Goal: Task Accomplishment & Management: Complete application form

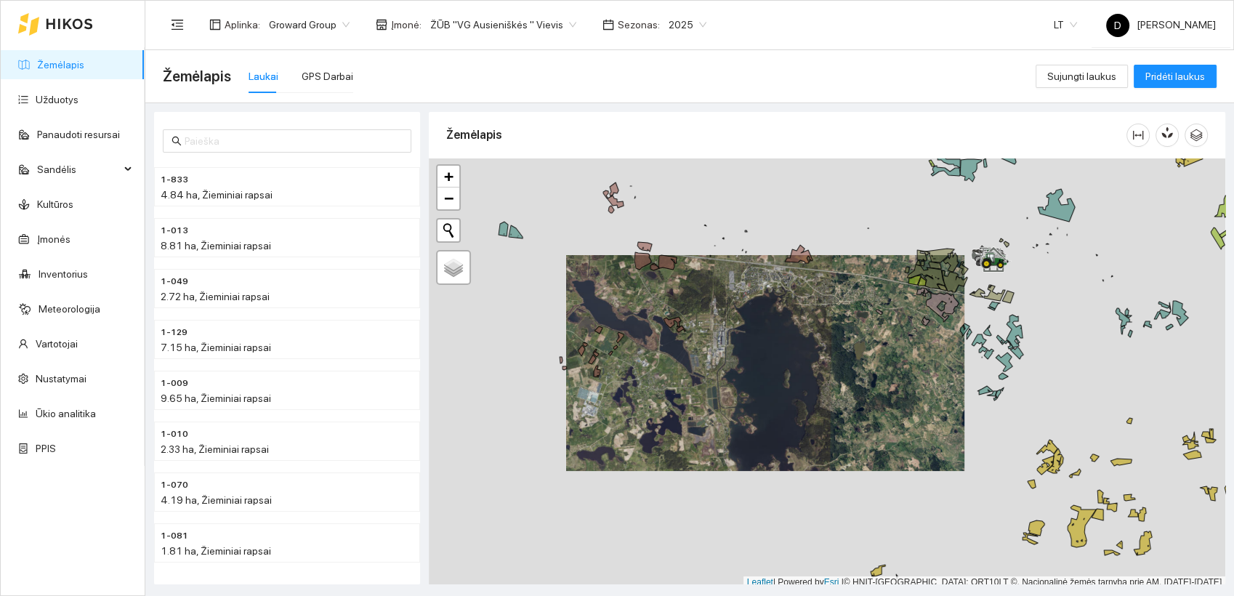
scroll to position [4, 0]
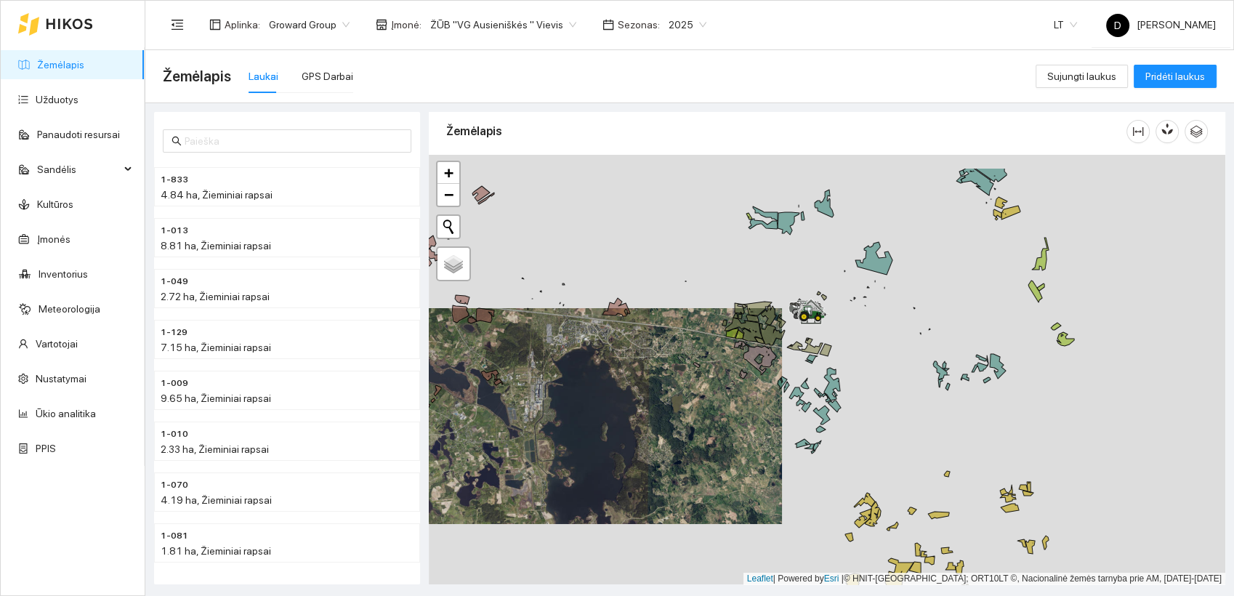
drag, startPoint x: 869, startPoint y: 324, endPoint x: 686, endPoint y: 381, distance: 191.7
click at [686, 381] on div at bounding box center [827, 370] width 797 height 430
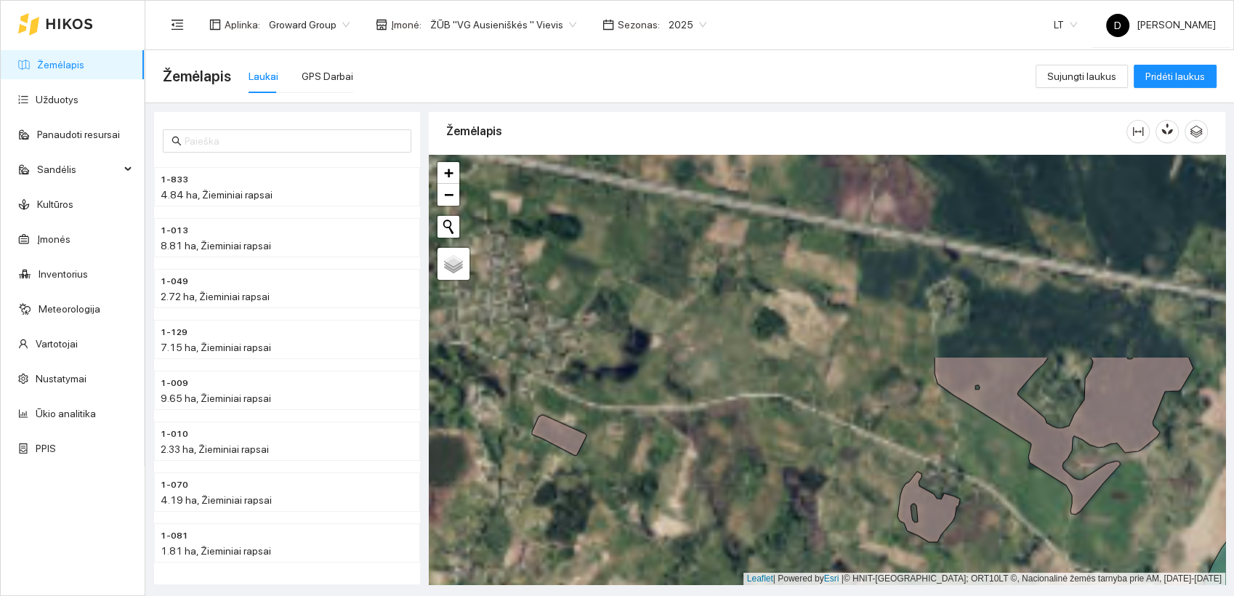
drag, startPoint x: 727, startPoint y: 268, endPoint x: 855, endPoint y: 515, distance: 278.2
click at [853, 520] on div at bounding box center [827, 370] width 797 height 430
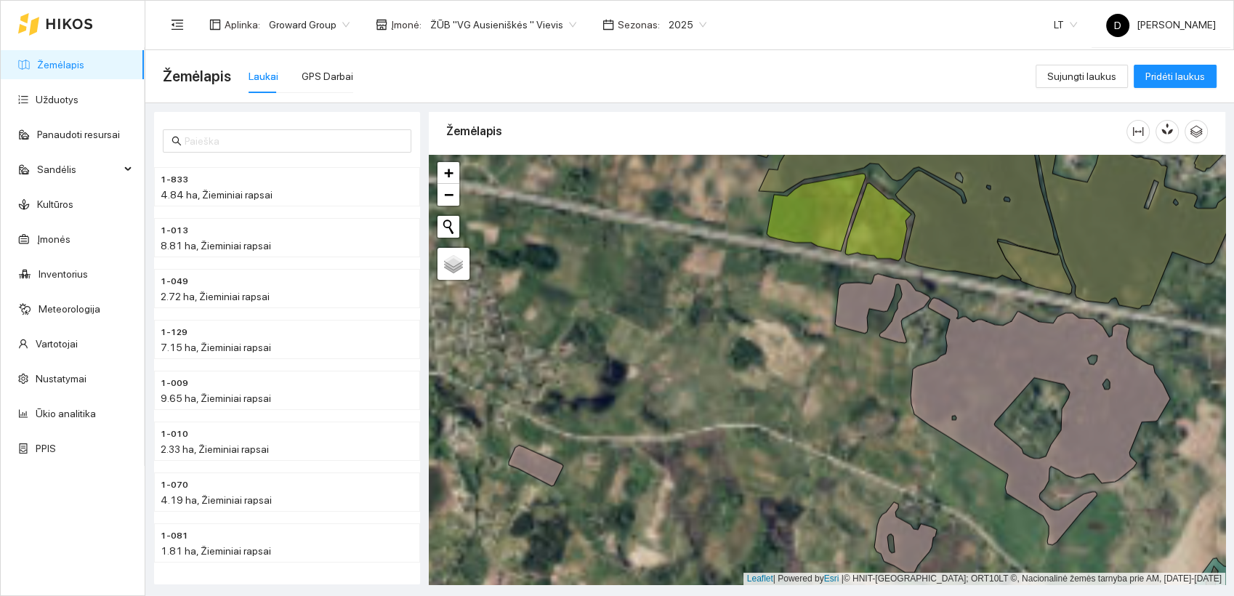
drag, startPoint x: 802, startPoint y: 366, endPoint x: 759, endPoint y: 415, distance: 65.9
click at [759, 415] on div at bounding box center [827, 370] width 797 height 430
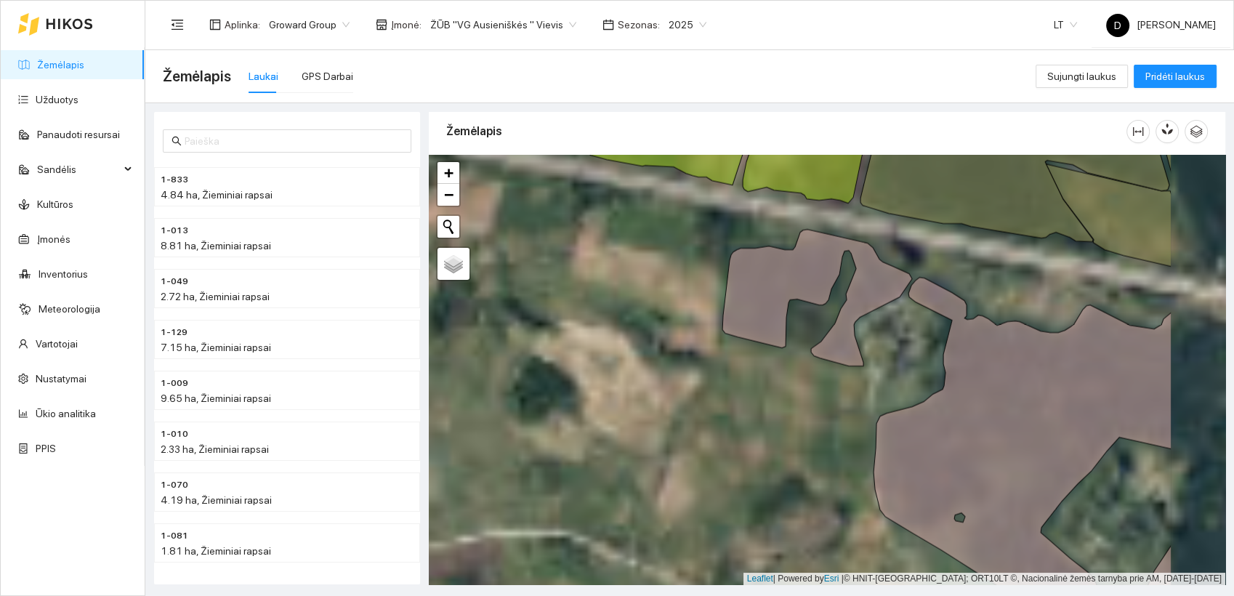
drag, startPoint x: 866, startPoint y: 377, endPoint x: 733, endPoint y: 404, distance: 136.4
click at [733, 404] on div at bounding box center [827, 370] width 797 height 430
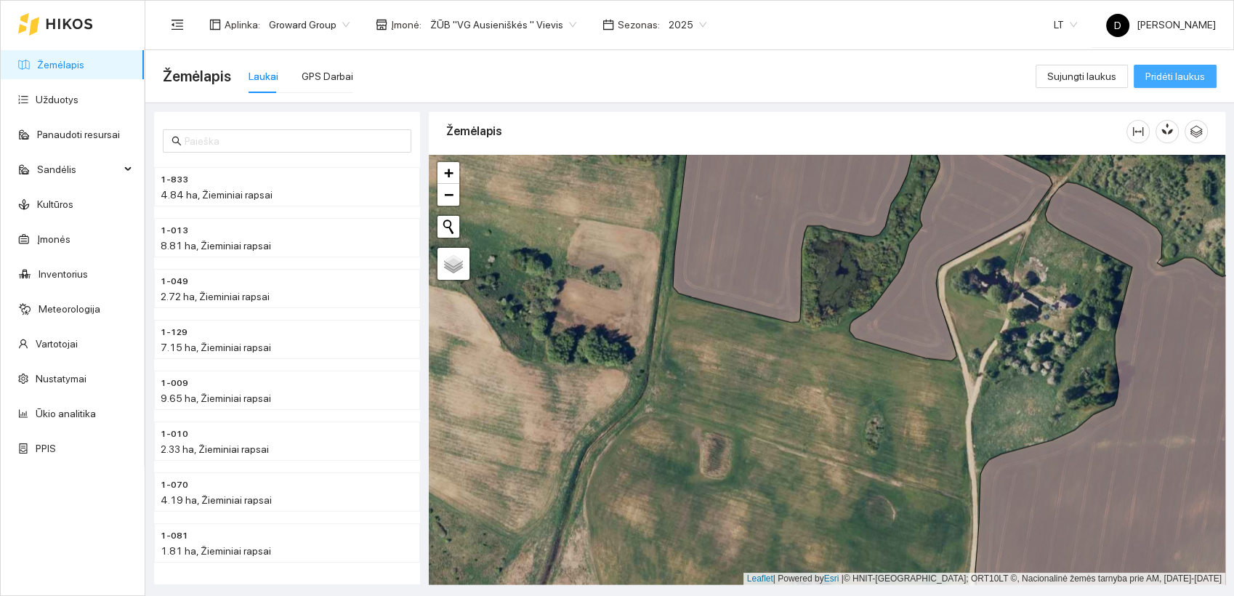
click at [1169, 74] on span "Pridėti laukus" at bounding box center [1175, 76] width 60 height 16
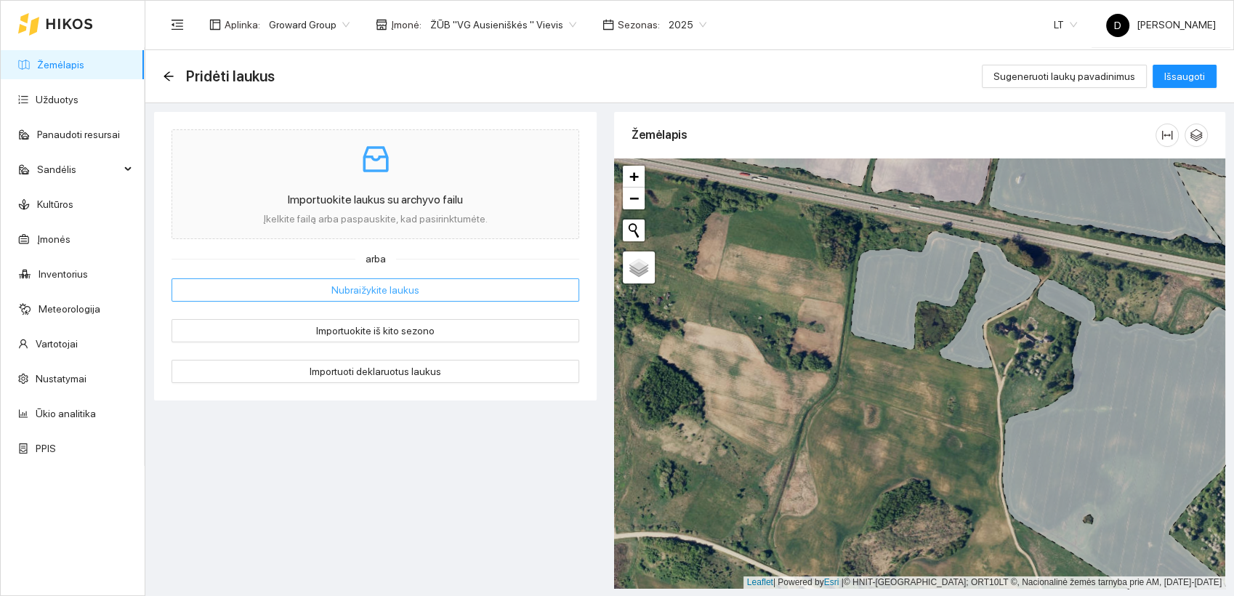
click at [386, 288] on span "Nubraižykite laukus" at bounding box center [375, 290] width 88 height 16
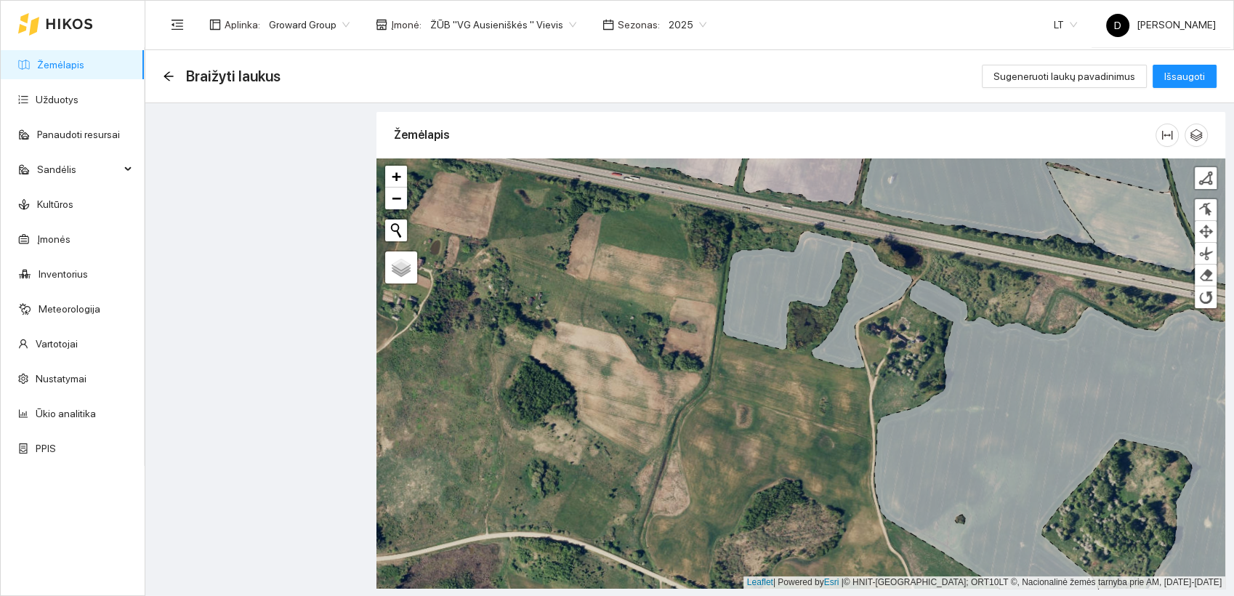
click at [725, 337] on div at bounding box center [800, 373] width 849 height 430
click at [1210, 176] on div at bounding box center [1205, 178] width 15 height 15
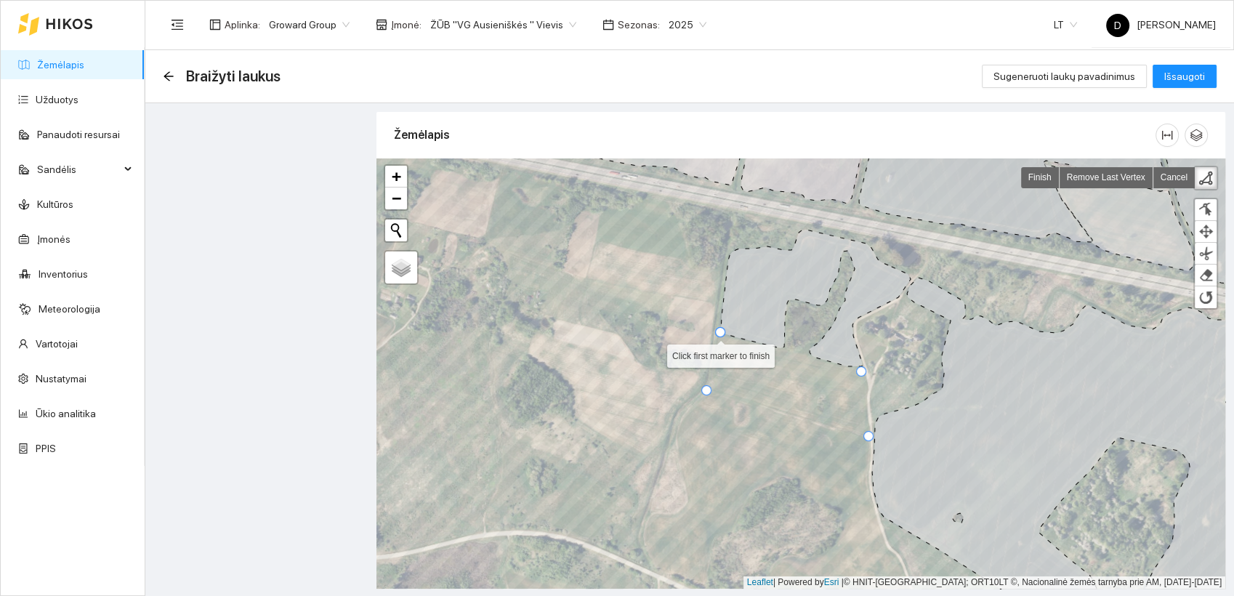
click at [721, 330] on div at bounding box center [720, 332] width 10 height 10
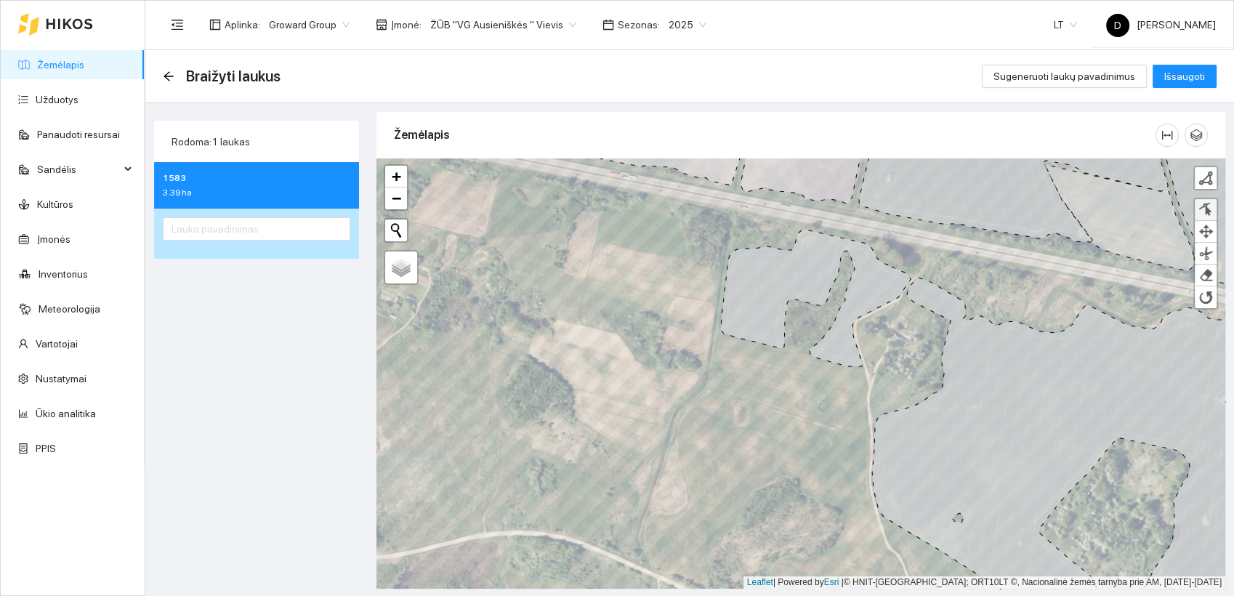
click at [1209, 205] on div at bounding box center [1205, 210] width 15 height 14
click at [708, 390] on div at bounding box center [709, 389] width 10 height 10
click at [868, 399] on div at bounding box center [866, 399] width 7 height 7
click at [867, 385] on div at bounding box center [866, 387] width 7 height 7
click at [1178, 79] on span "Išsaugoti" at bounding box center [1184, 76] width 41 height 16
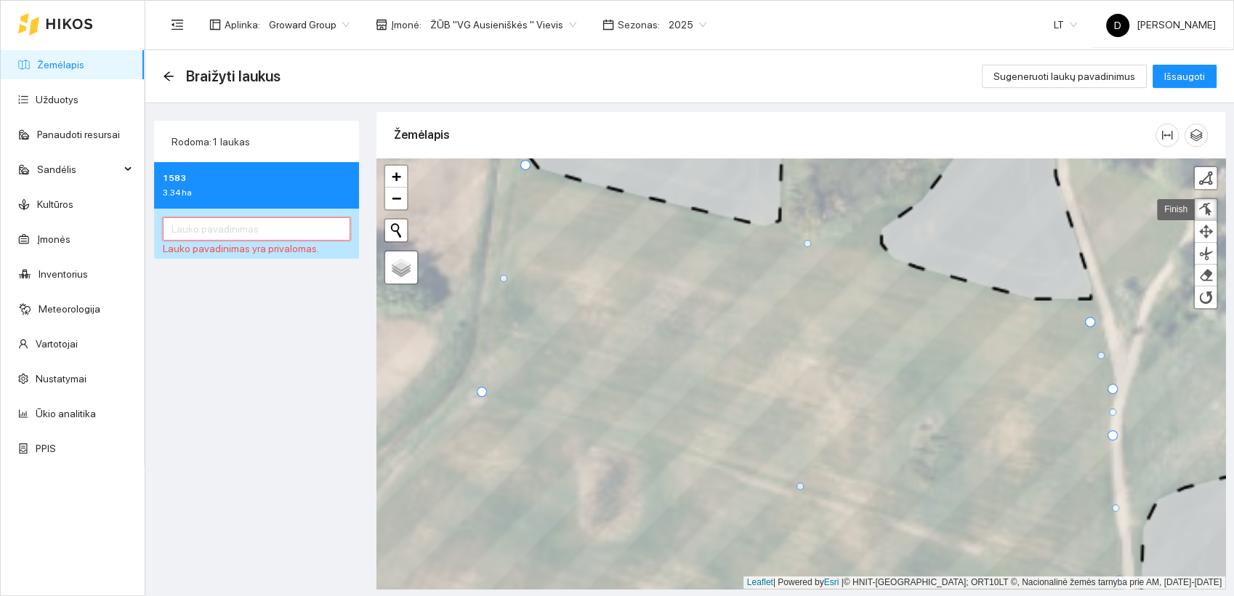
click at [310, 230] on input "text" at bounding box center [256, 228] width 187 height 23
click at [501, 282] on div at bounding box center [502, 284] width 7 height 7
drag, startPoint x: 512, startPoint y: 222, endPoint x: 513, endPoint y: 189, distance: 33.4
click at [513, 189] on div at bounding box center [514, 190] width 7 height 7
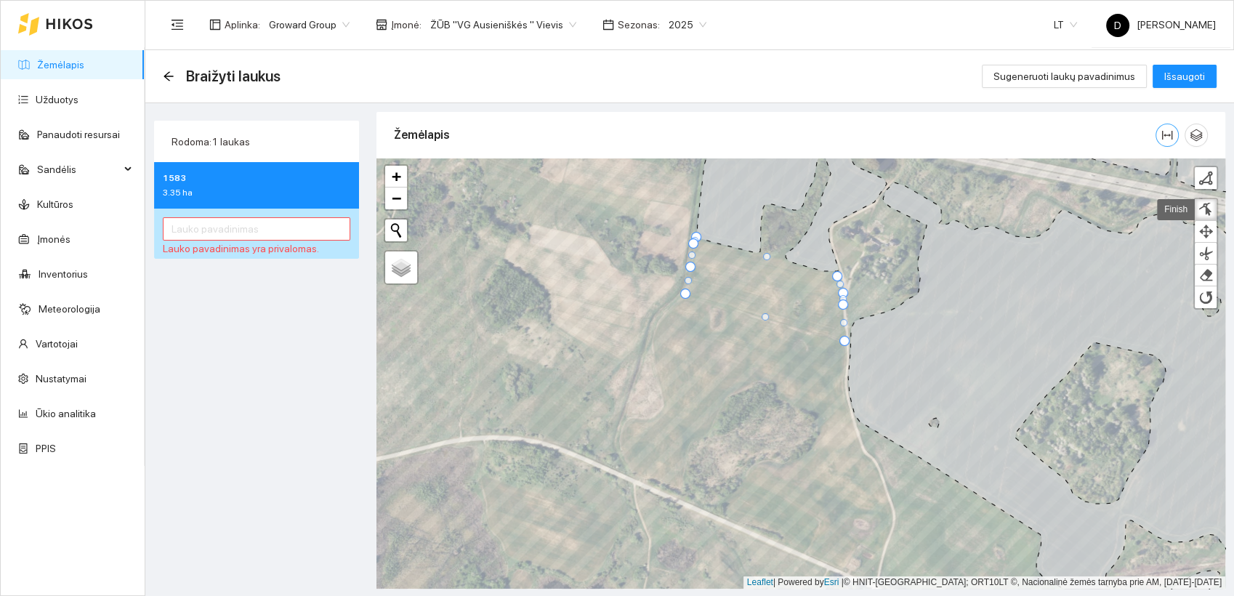
click at [1168, 132] on icon "column-width" at bounding box center [1167, 135] width 12 height 12
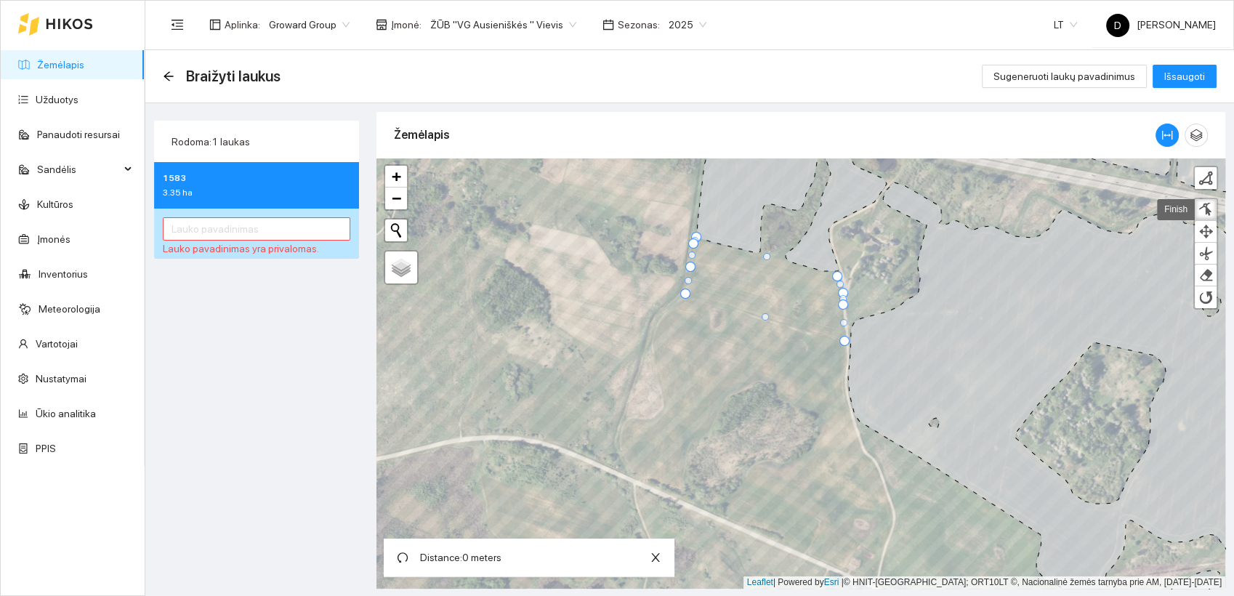
click at [762, 316] on div at bounding box center [765, 316] width 7 height 7
click at [1162, 137] on icon "column-width" at bounding box center [1167, 135] width 10 height 9
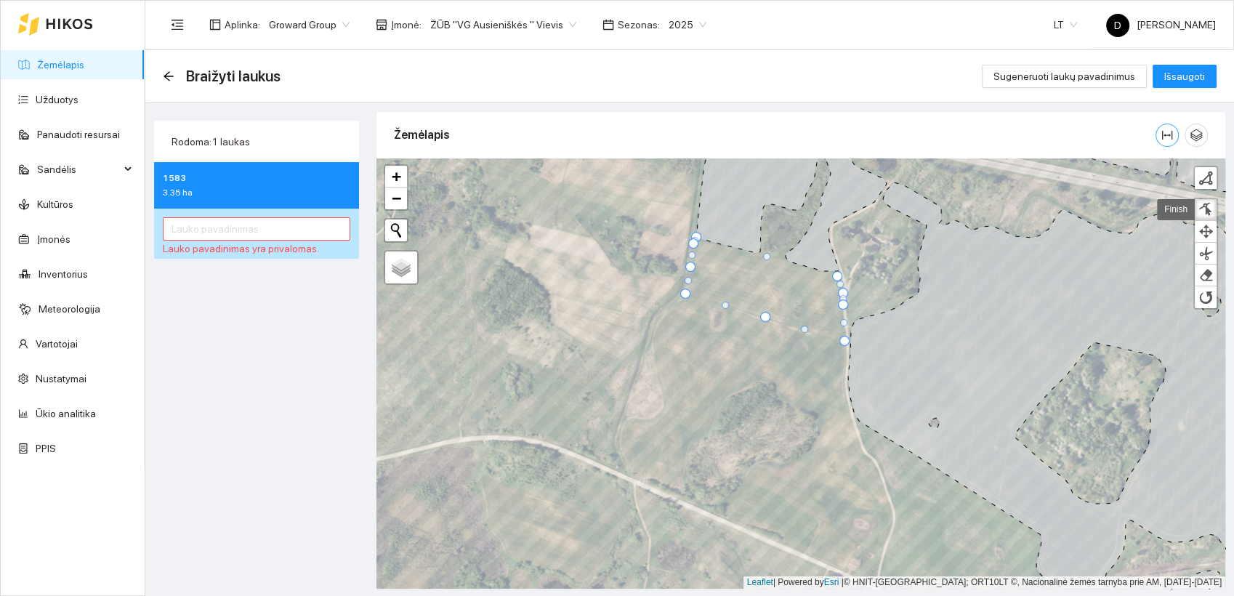
click at [1169, 133] on icon "column-width" at bounding box center [1167, 135] width 12 height 12
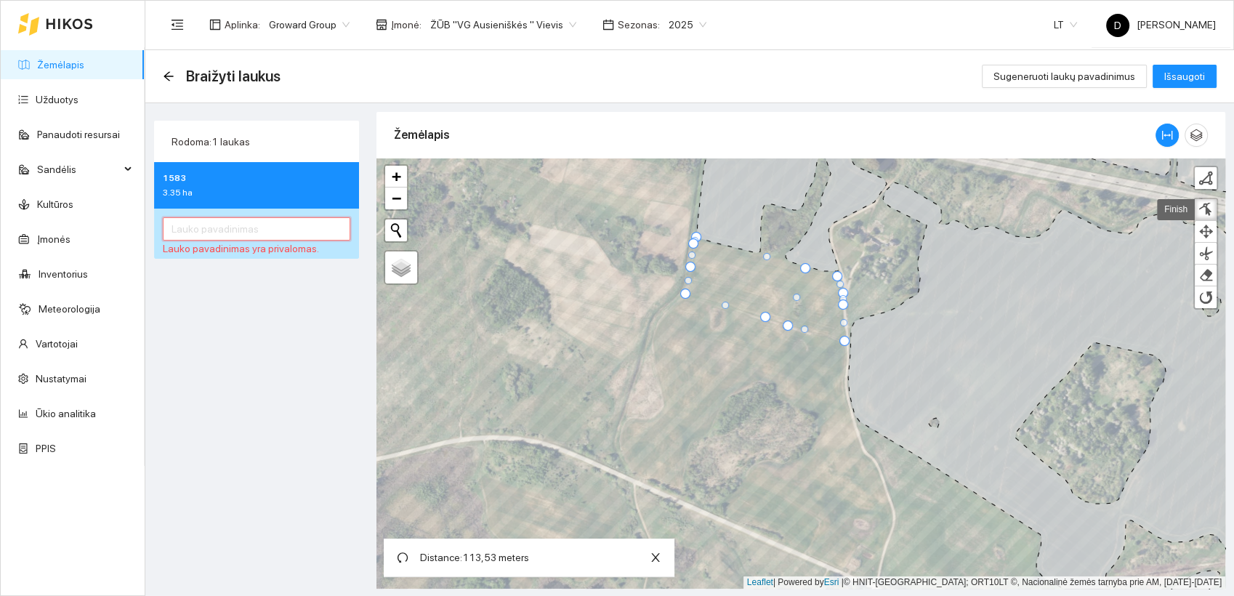
click at [251, 229] on input "text" at bounding box center [256, 228] width 187 height 23
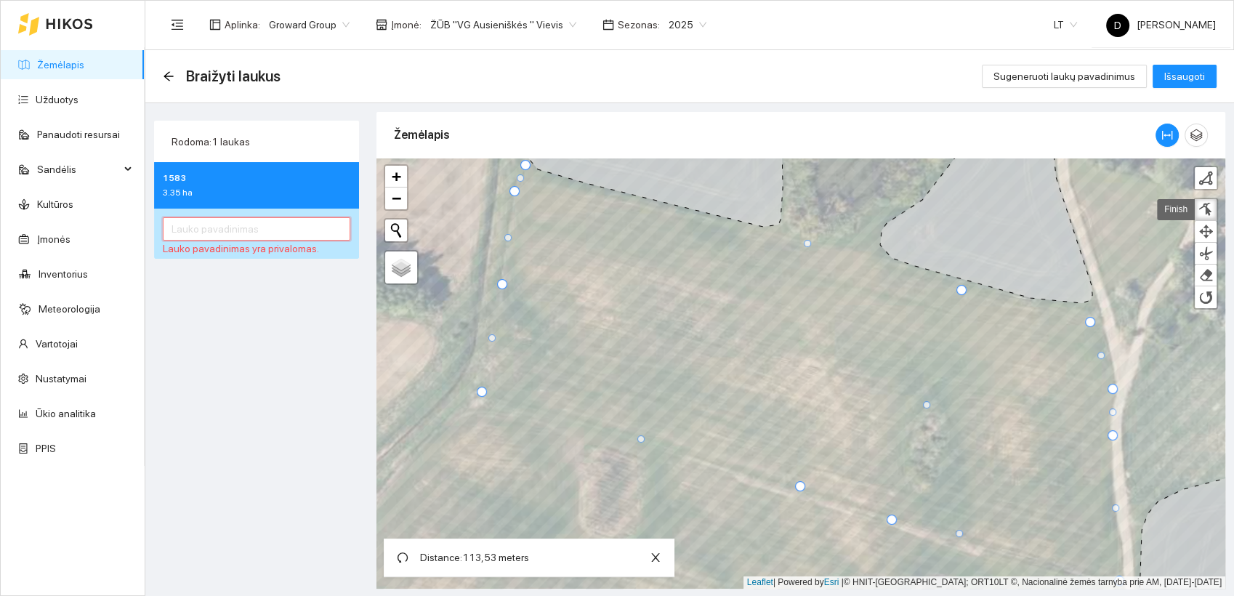
click at [251, 232] on input "text" at bounding box center [256, 228] width 187 height 23
click at [1073, 73] on span "Sugeneruoti laukų pavadinimus" at bounding box center [1064, 76] width 142 height 16
type input "ŽŪB "VG Ausieniškės " Vievis 9354"
drag, startPoint x: 1100, startPoint y: 355, endPoint x: 1102, endPoint y: 347, distance: 8.5
click at [1102, 347] on div at bounding box center [1103, 347] width 7 height 7
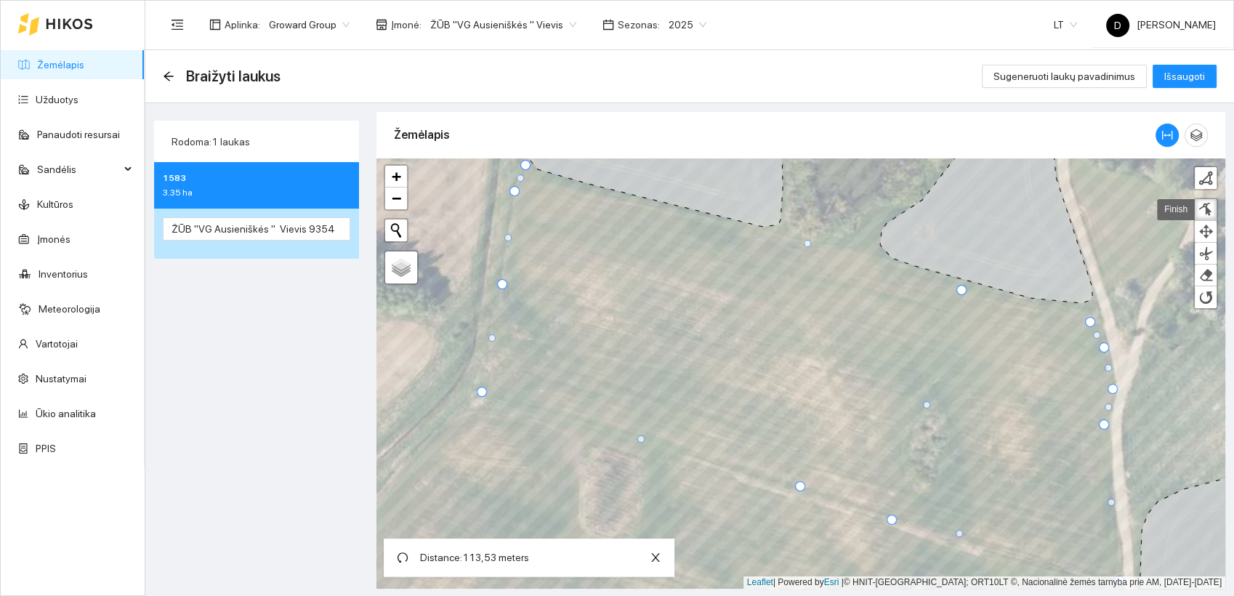
drag, startPoint x: 1113, startPoint y: 435, endPoint x: 1102, endPoint y: 424, distance: 14.9
click at [1103, 424] on div at bounding box center [1104, 424] width 10 height 10
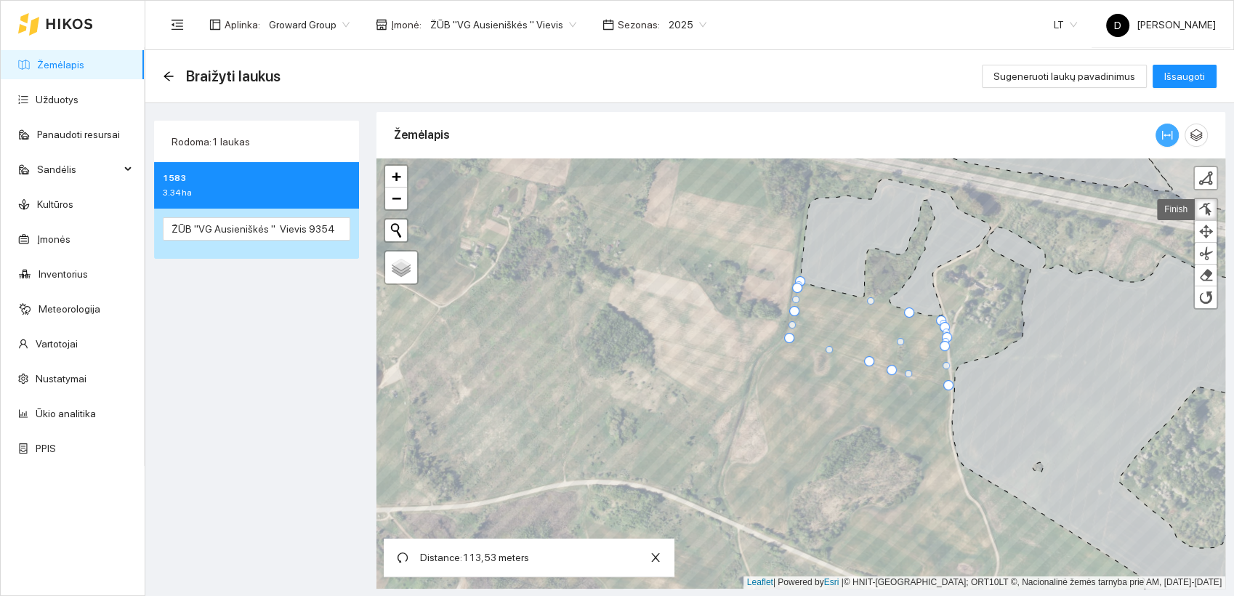
click at [1171, 136] on icon "column-width" at bounding box center [1167, 135] width 12 height 12
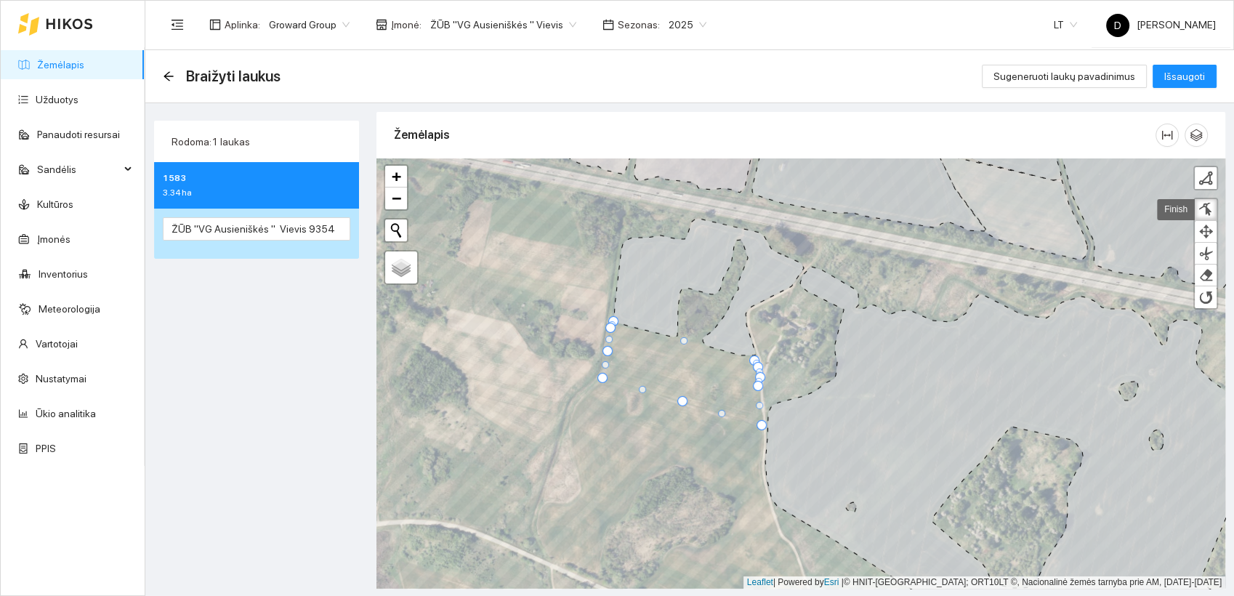
click at [236, 391] on div "Rodoma: 1 laukas 1583 3.34 ha ŽŪB "VG Ausieniškės " Vievis 9354" at bounding box center [257, 348] width 214 height 472
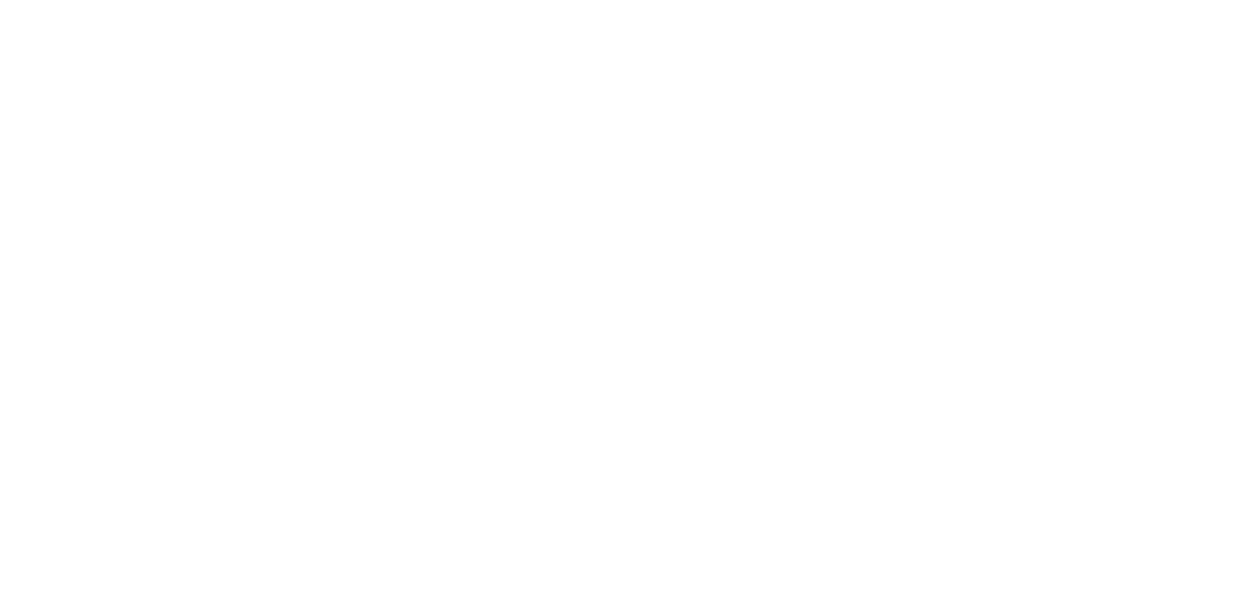
click at [488, 80] on body at bounding box center [617, 298] width 1234 height 596
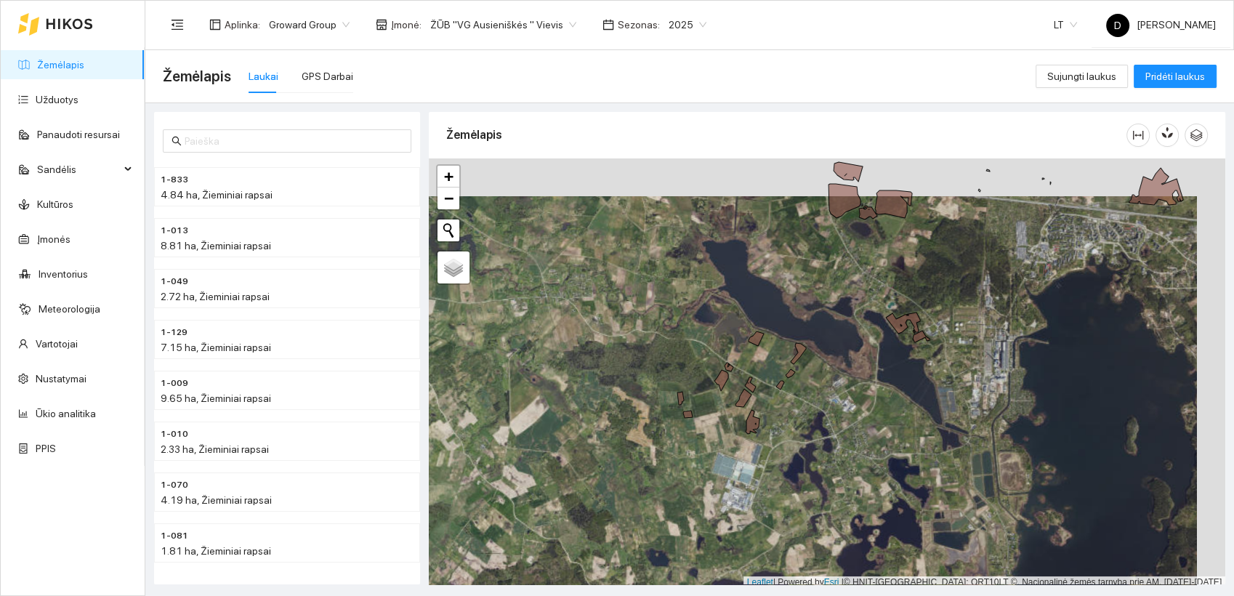
scroll to position [4, 0]
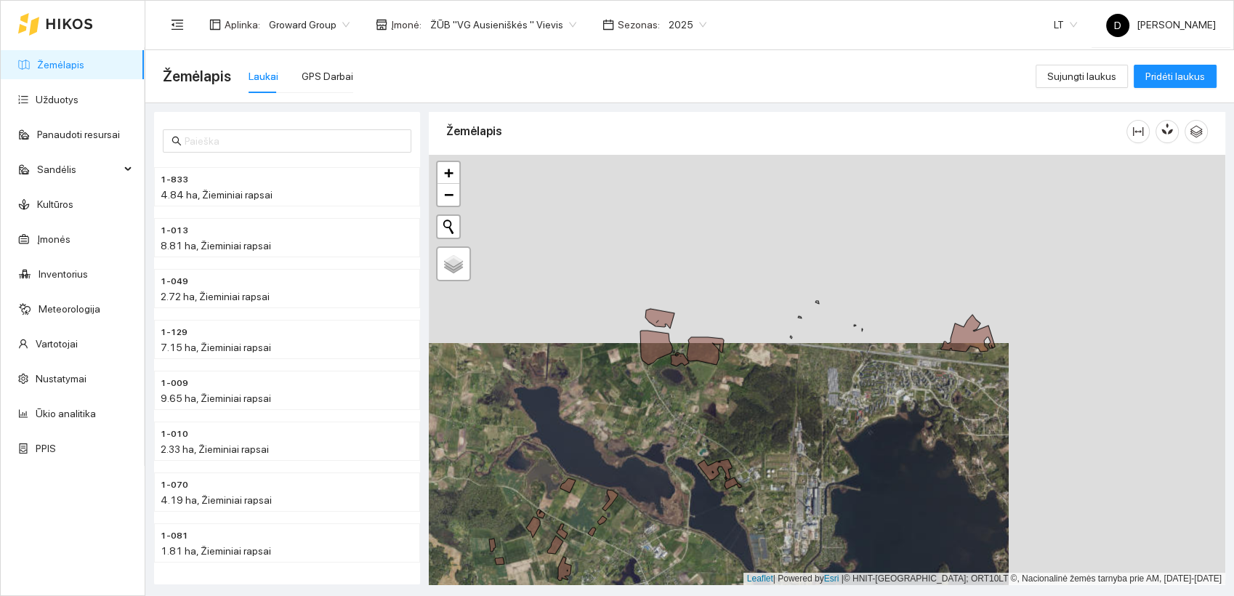
drag, startPoint x: 879, startPoint y: 238, endPoint x: 648, endPoint y: 441, distance: 308.5
click at [648, 441] on div at bounding box center [827, 370] width 797 height 430
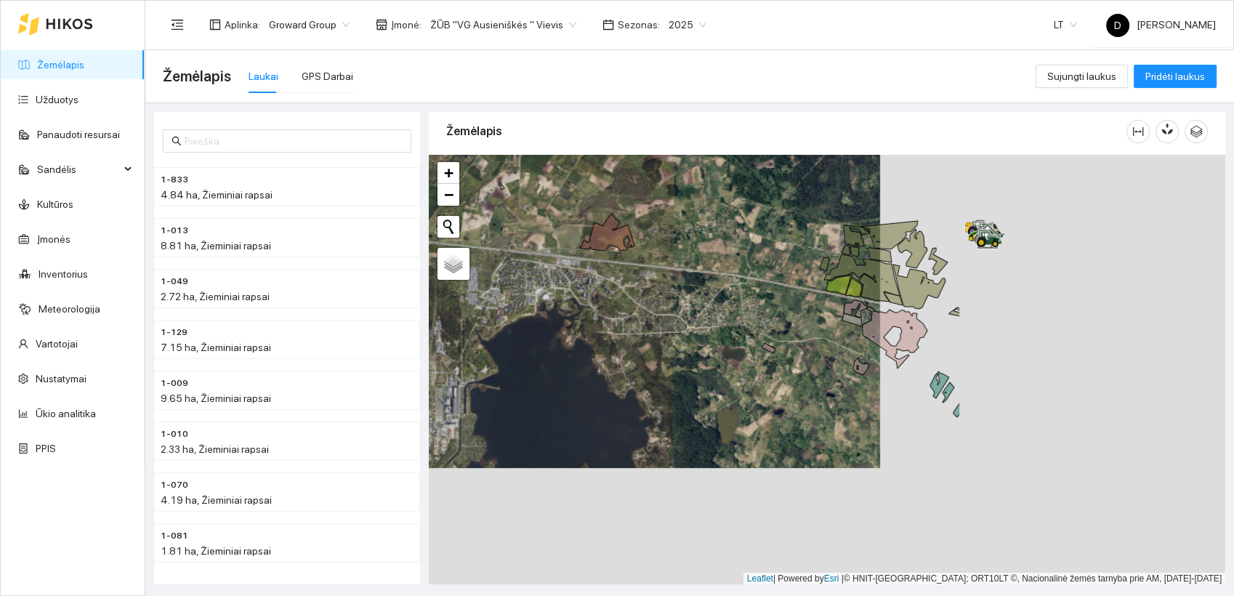
drag, startPoint x: 847, startPoint y: 319, endPoint x: 491, endPoint y: 180, distance: 382.2
click at [491, 180] on div at bounding box center [827, 370] width 797 height 430
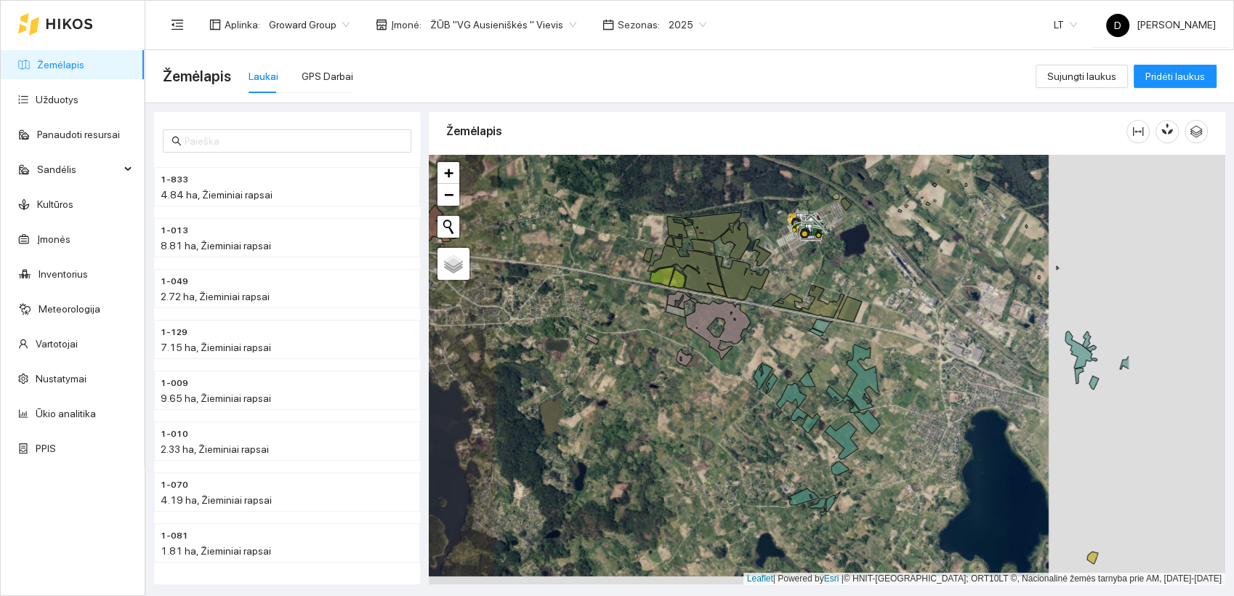
drag, startPoint x: 793, startPoint y: 339, endPoint x: 613, endPoint y: 329, distance: 180.5
click at [613, 329] on div at bounding box center [827, 370] width 797 height 430
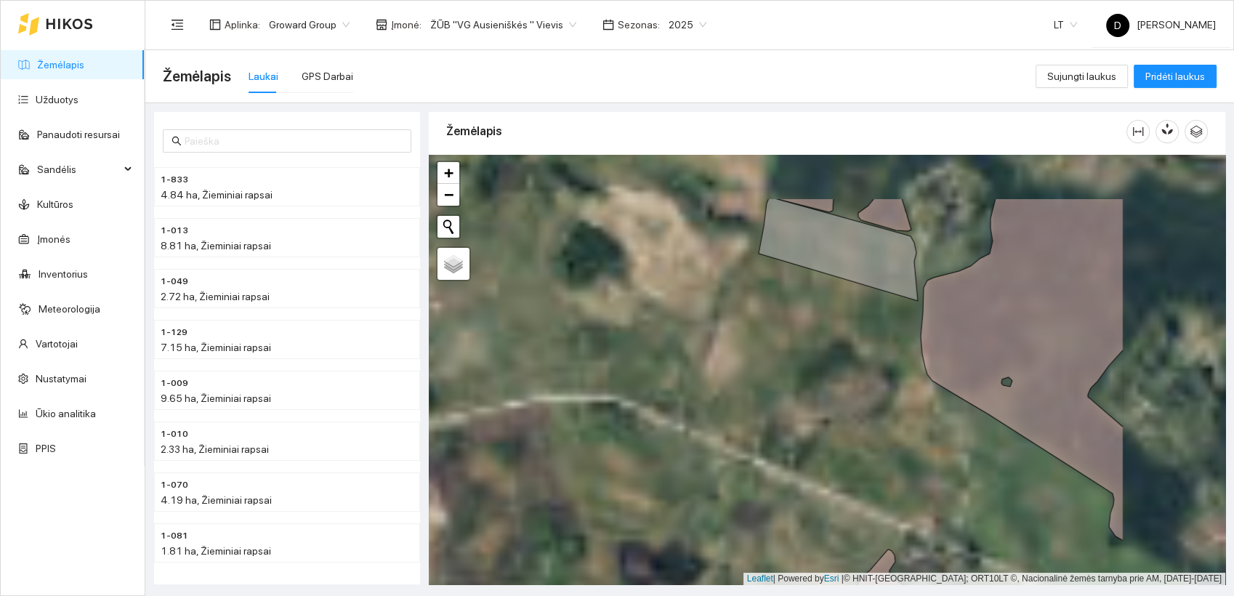
drag, startPoint x: 826, startPoint y: 280, endPoint x: 562, endPoint y: 393, distance: 287.1
click at [562, 392] on div at bounding box center [827, 370] width 797 height 430
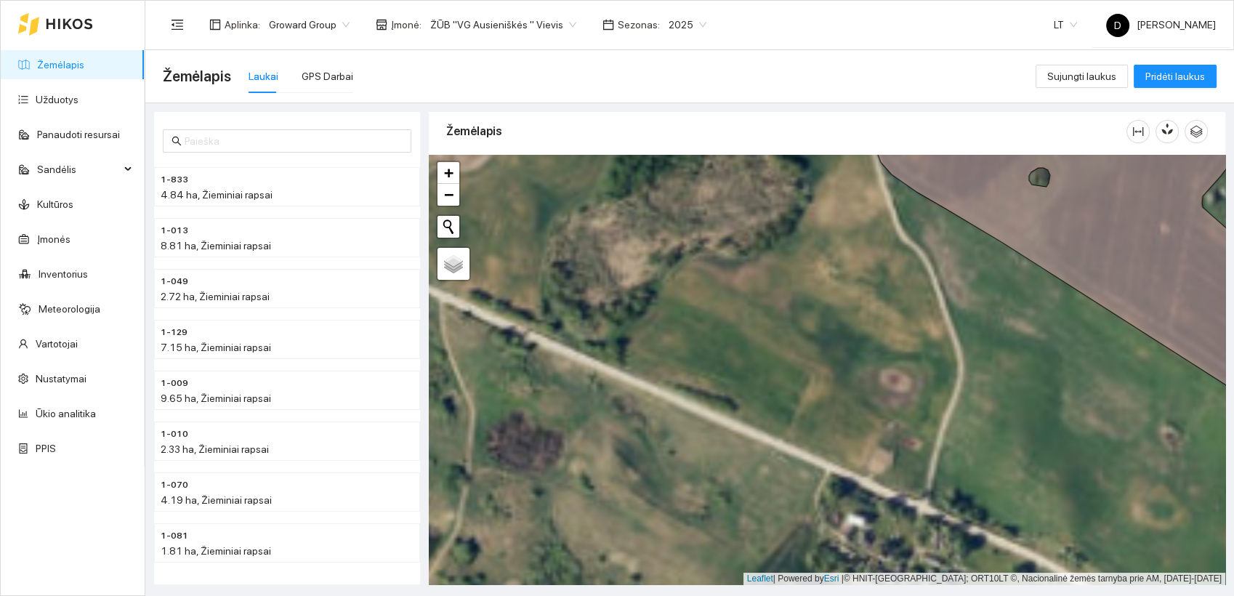
drag, startPoint x: 783, startPoint y: 437, endPoint x: 730, endPoint y: 206, distance: 237.8
click at [730, 206] on div at bounding box center [827, 370] width 797 height 430
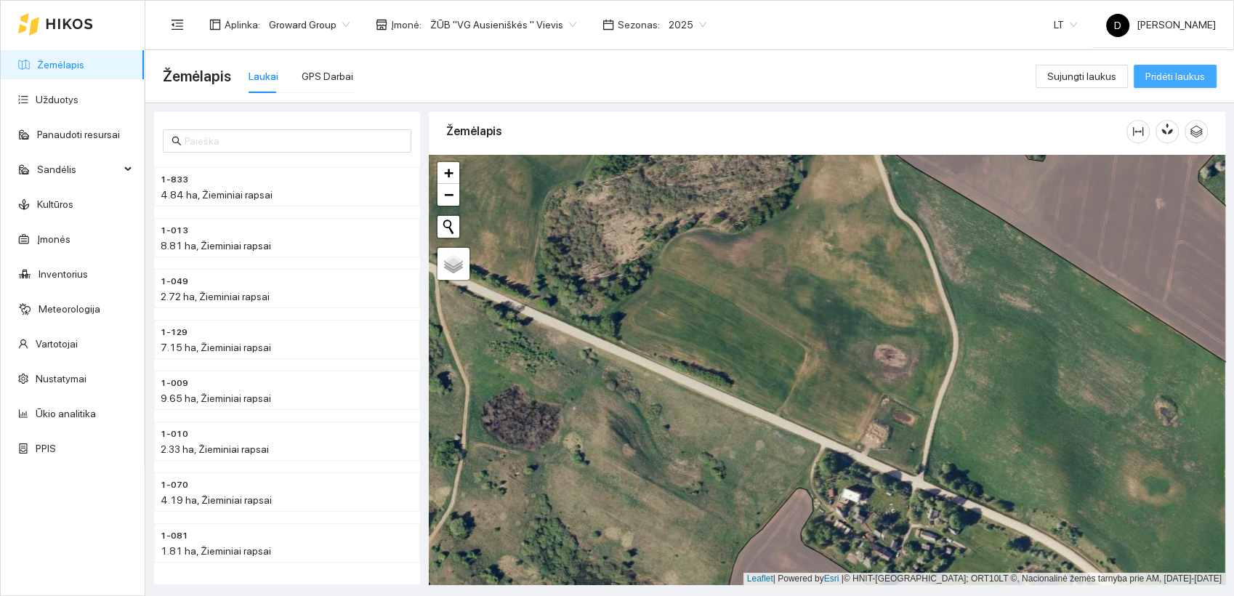
click at [1189, 68] on span "Pridėti laukus" at bounding box center [1175, 76] width 60 height 16
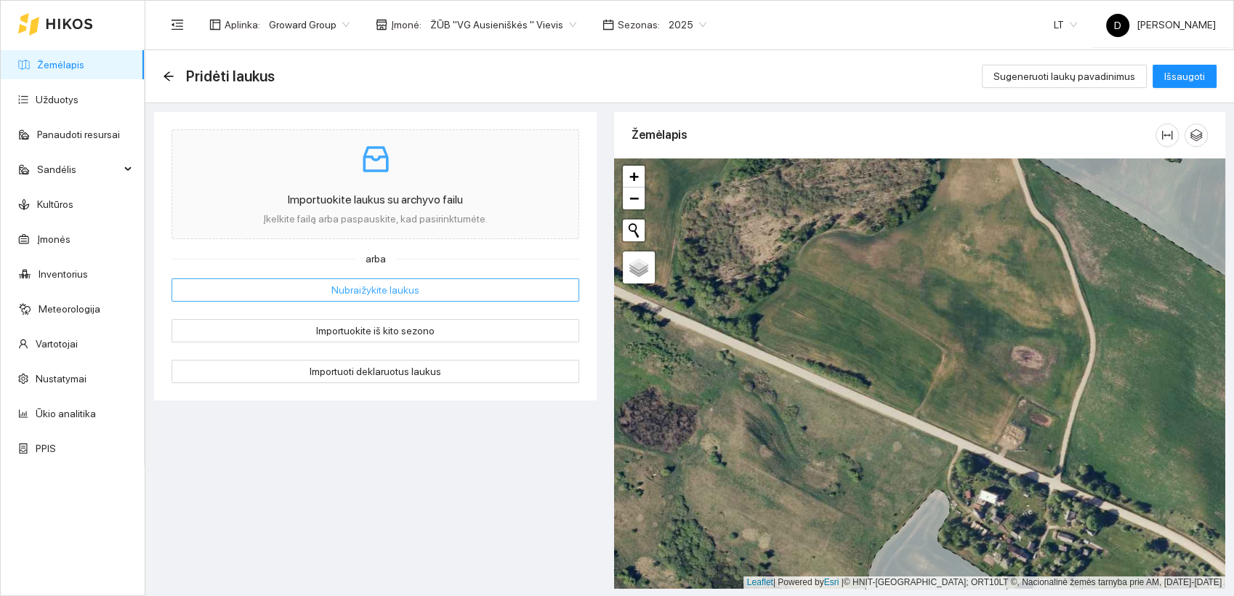
click at [389, 287] on span "Nubraižykite laukus" at bounding box center [375, 290] width 88 height 16
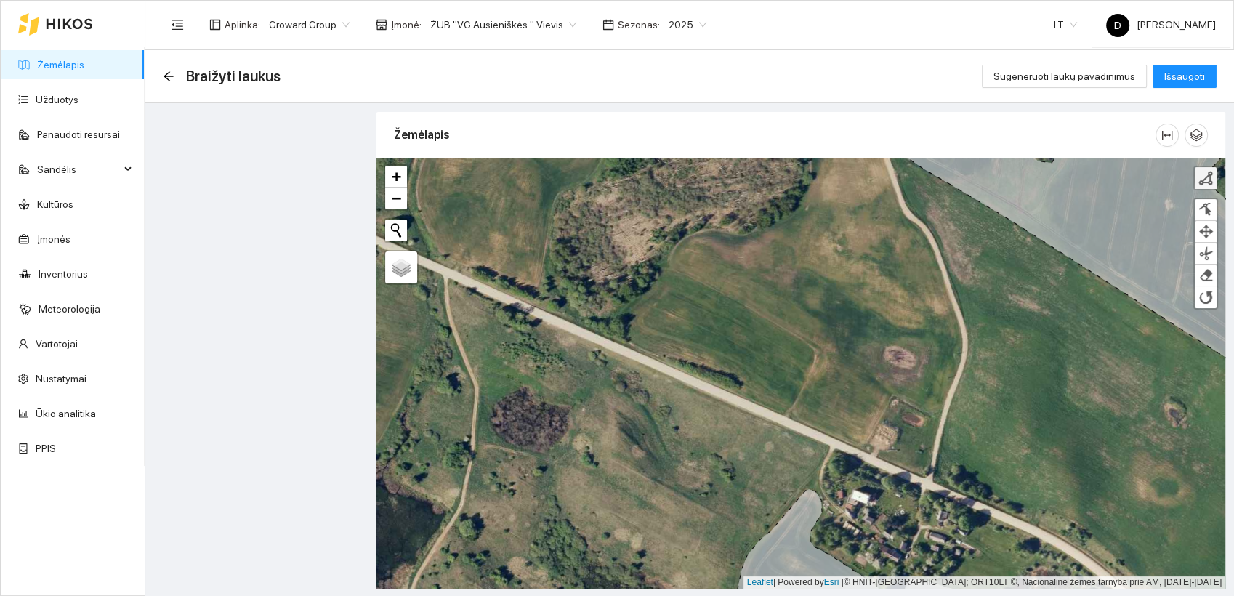
click at [1208, 174] on div at bounding box center [1205, 178] width 15 height 15
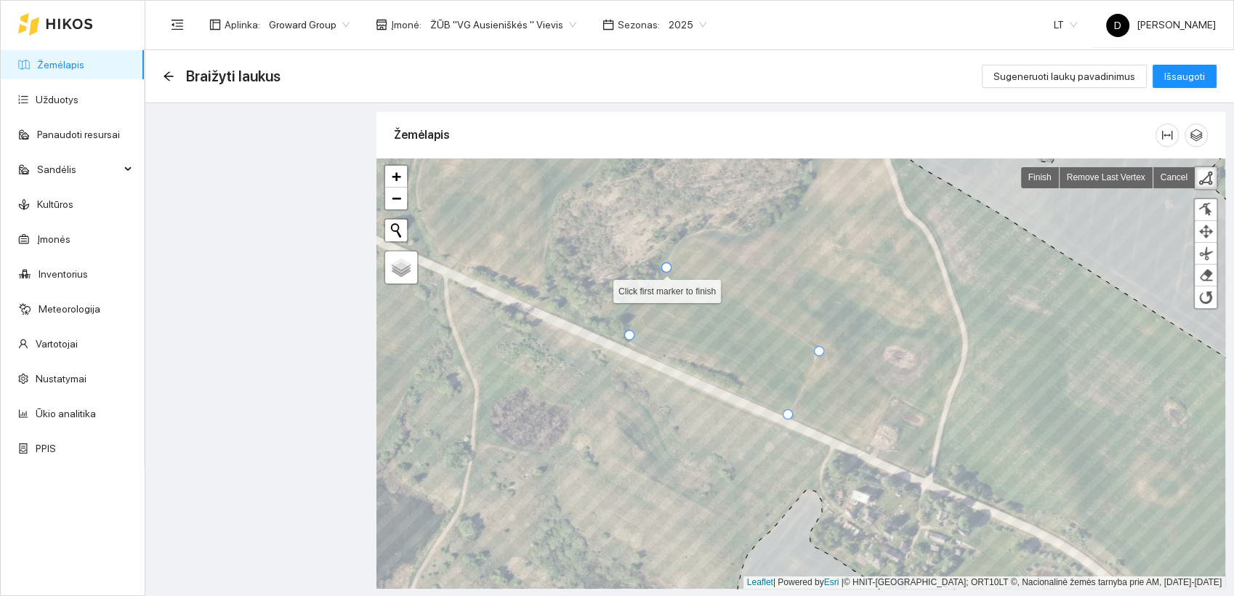
click at [667, 265] on div at bounding box center [666, 267] width 10 height 10
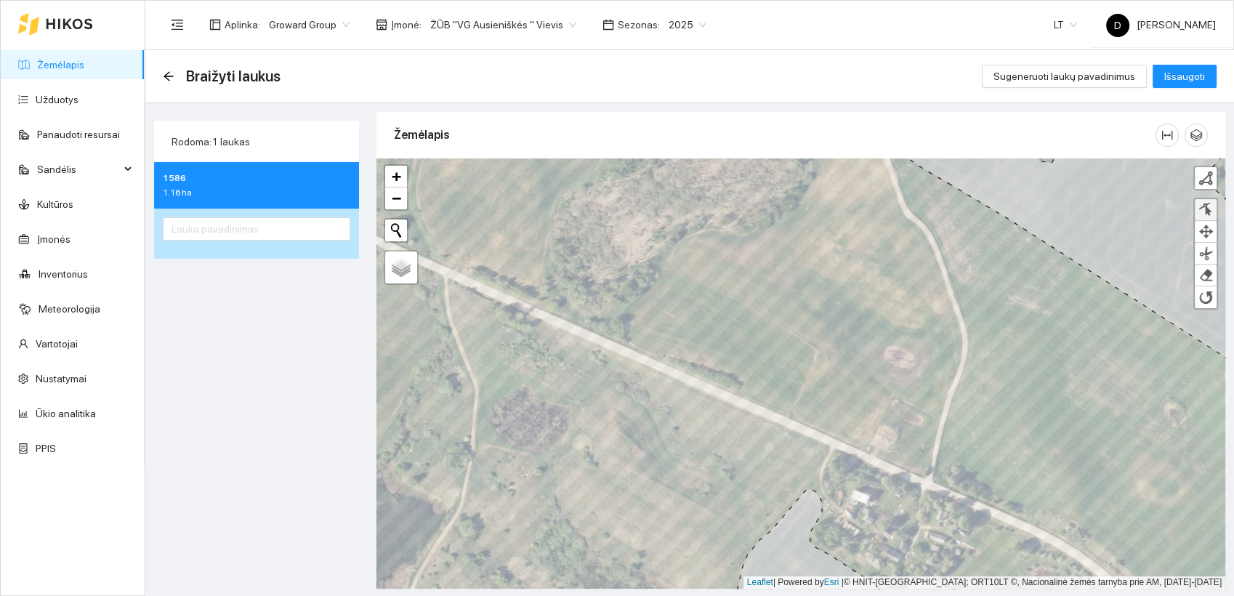
click at [1209, 211] on div at bounding box center [1205, 210] width 15 height 14
click at [818, 356] on div at bounding box center [817, 355] width 10 height 10
click at [631, 338] on div at bounding box center [630, 338] width 10 height 10
click at [237, 224] on input "text" at bounding box center [256, 228] width 187 height 23
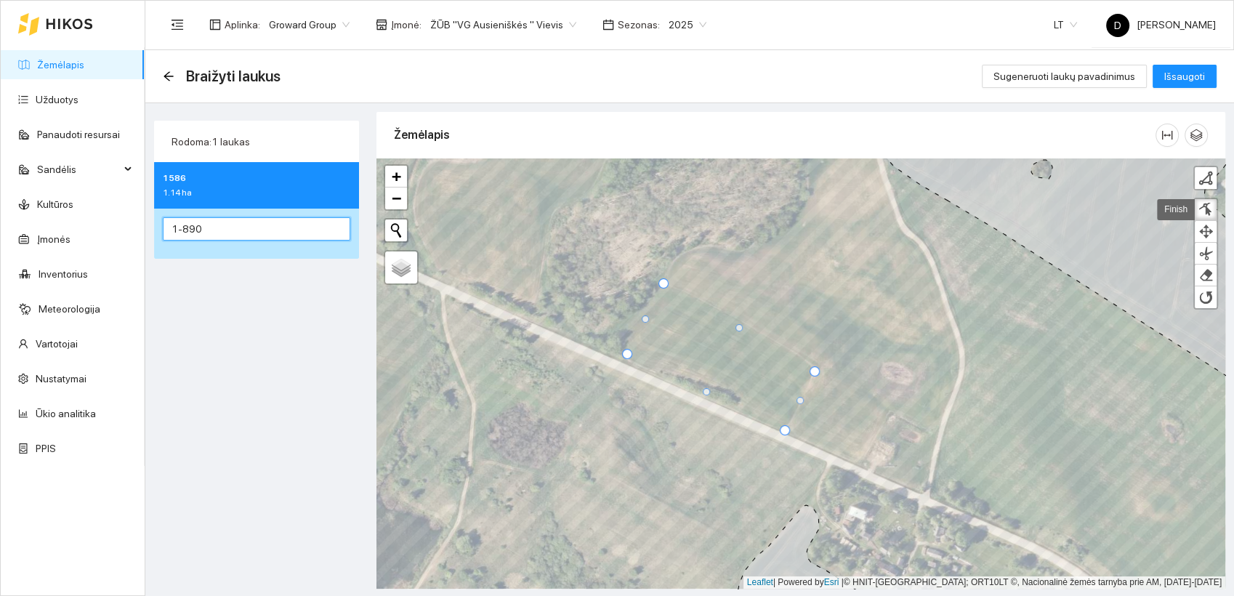
type input "1-890"
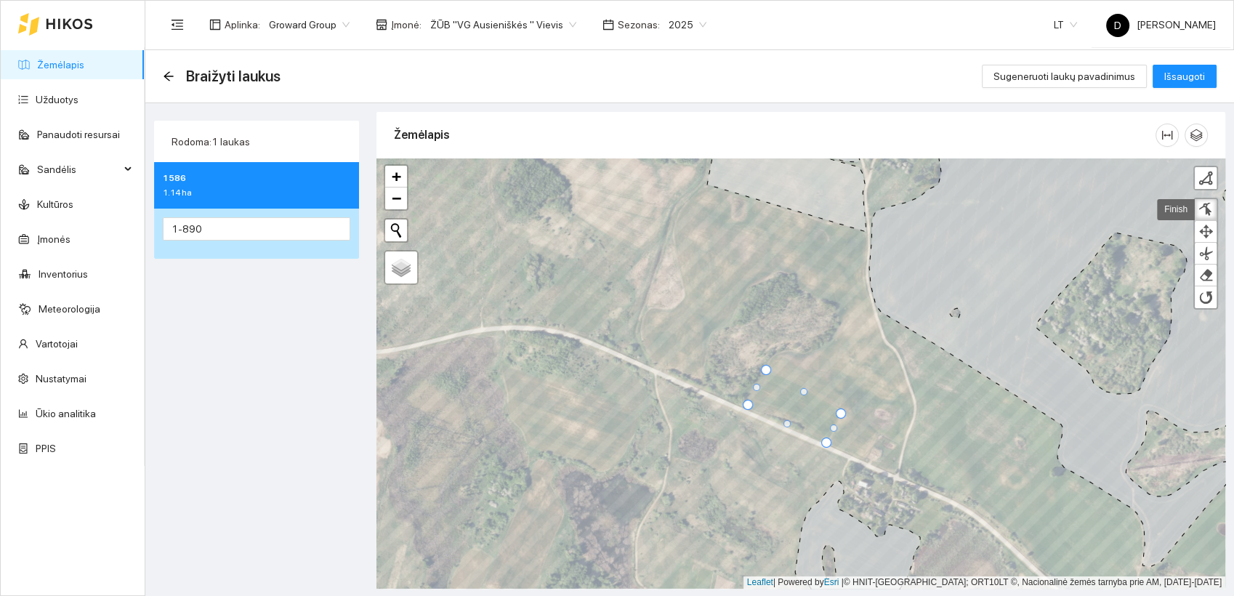
click at [812, 193] on icon at bounding box center [786, 180] width 159 height 104
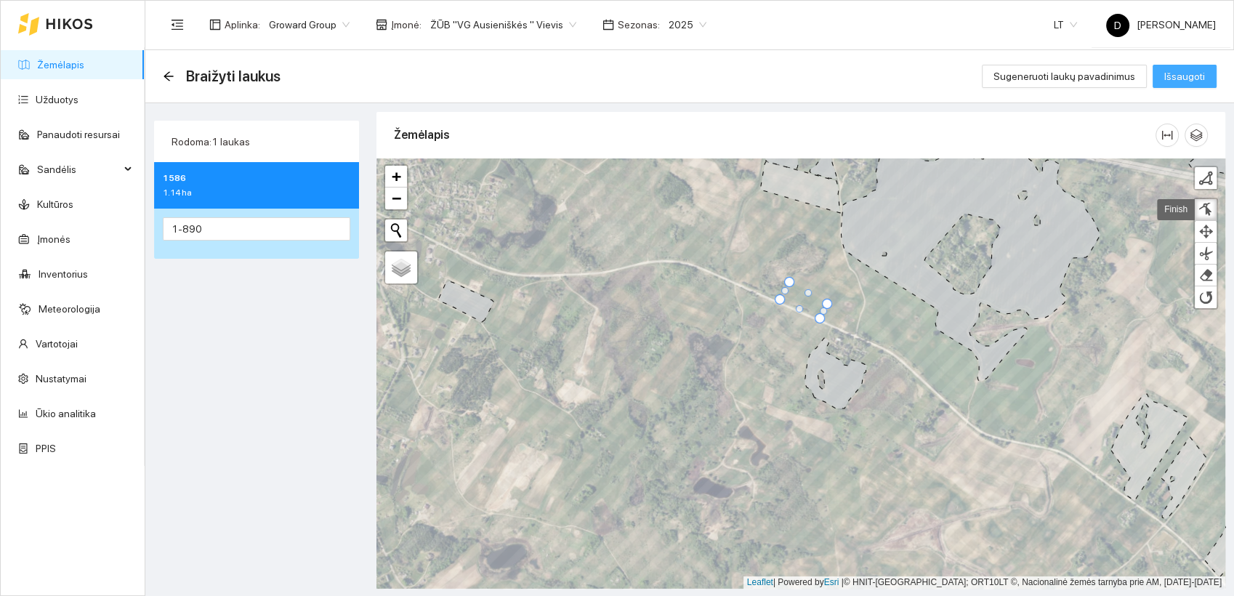
click at [1187, 72] on span "Išsaugoti" at bounding box center [1184, 76] width 41 height 16
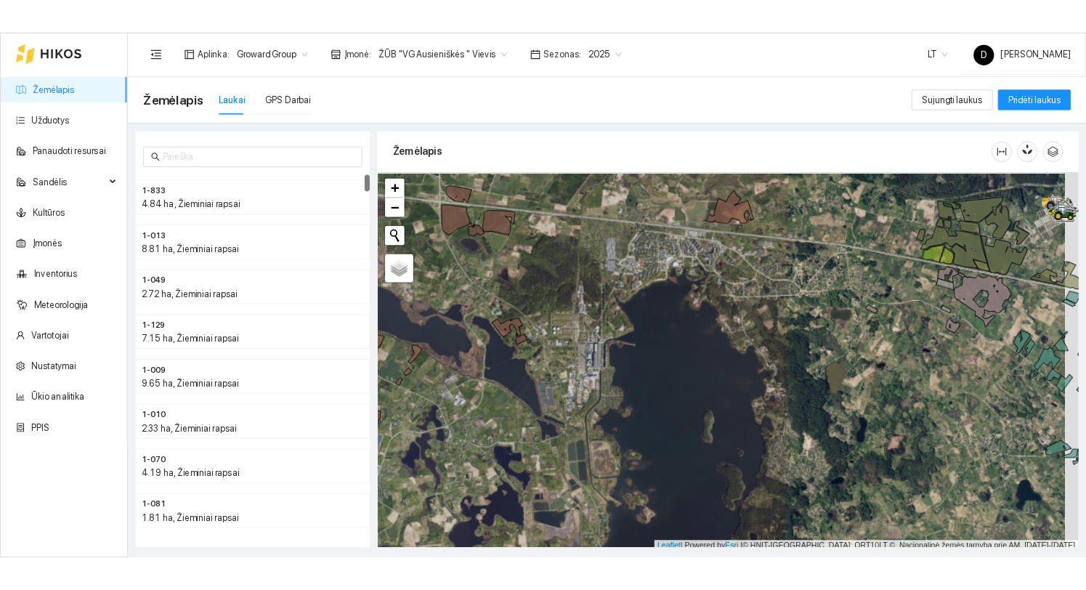
scroll to position [4, 0]
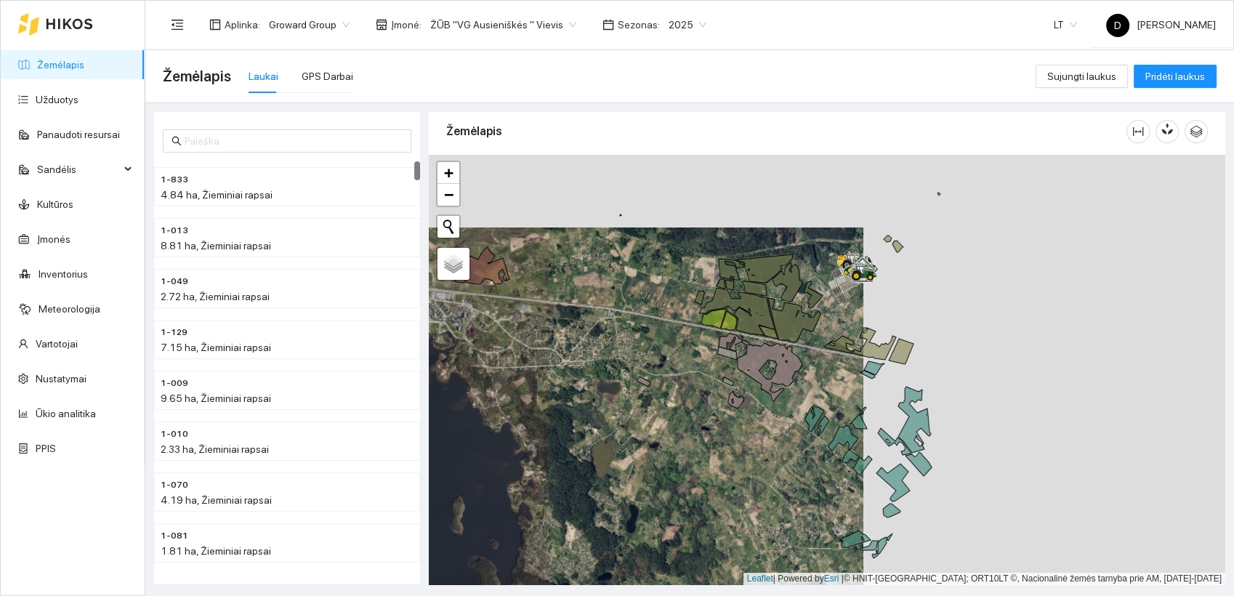
drag, startPoint x: 996, startPoint y: 378, endPoint x: 634, endPoint y: 451, distance: 369.1
click at [634, 451] on div at bounding box center [827, 370] width 797 height 430
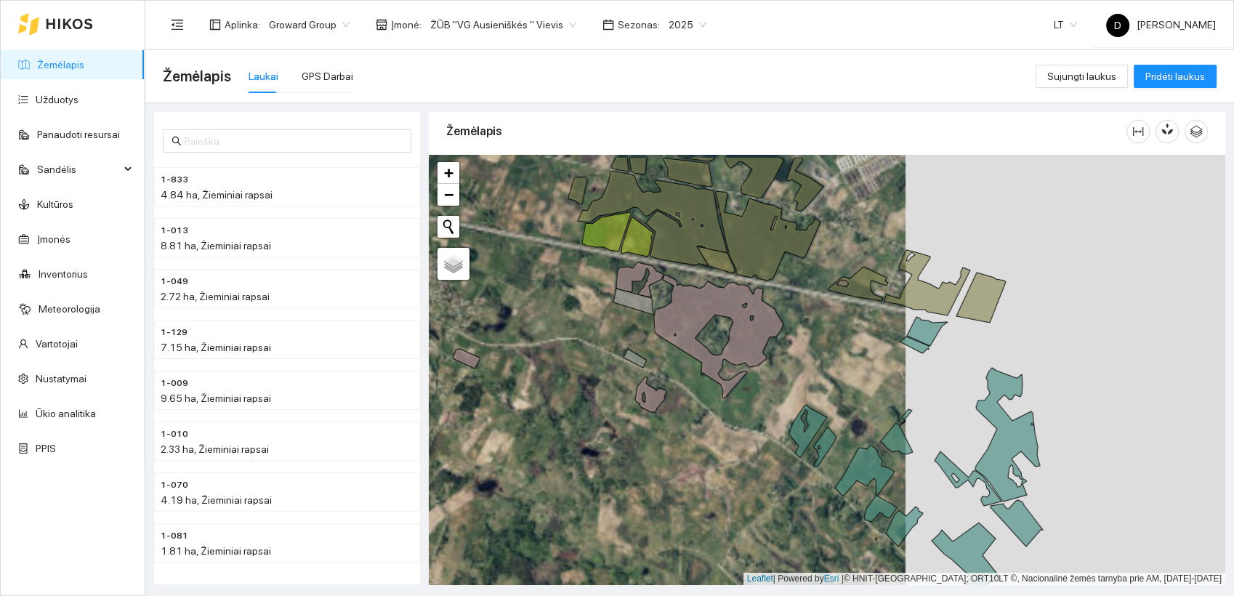
drag, startPoint x: 778, startPoint y: 402, endPoint x: 592, endPoint y: 450, distance: 192.8
click at [592, 450] on div at bounding box center [827, 370] width 797 height 430
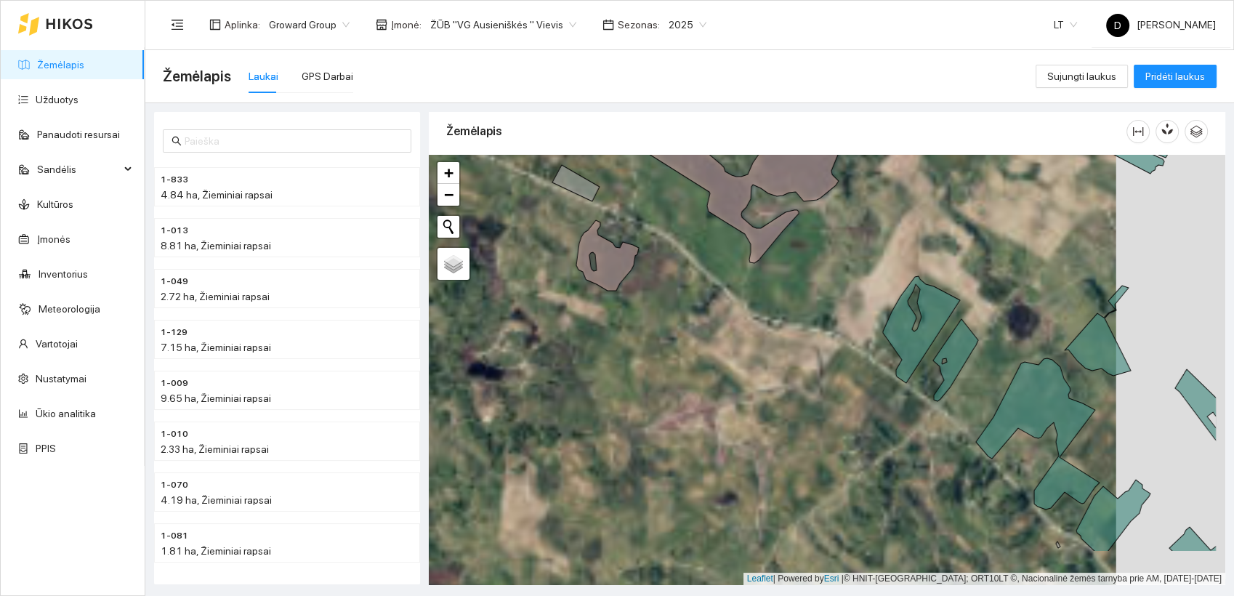
drag, startPoint x: 743, startPoint y: 449, endPoint x: 648, endPoint y: 369, distance: 124.3
click at [648, 369] on div at bounding box center [827, 370] width 797 height 430
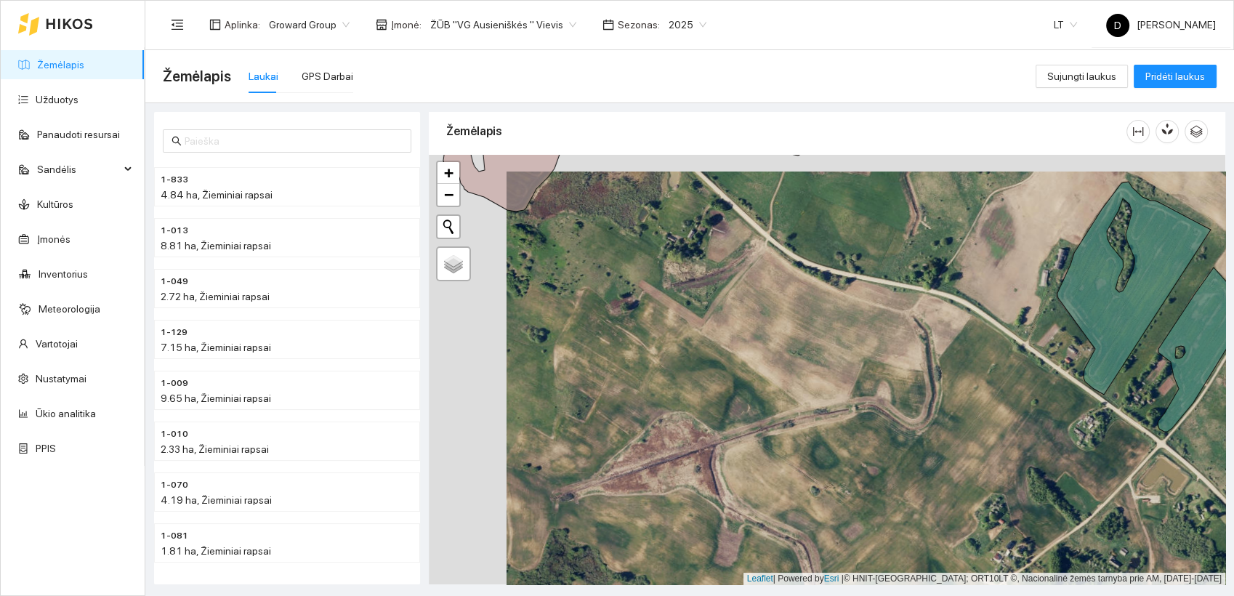
drag, startPoint x: 729, startPoint y: 328, endPoint x: 807, endPoint y: 344, distance: 79.4
click at [807, 344] on div at bounding box center [827, 370] width 797 height 430
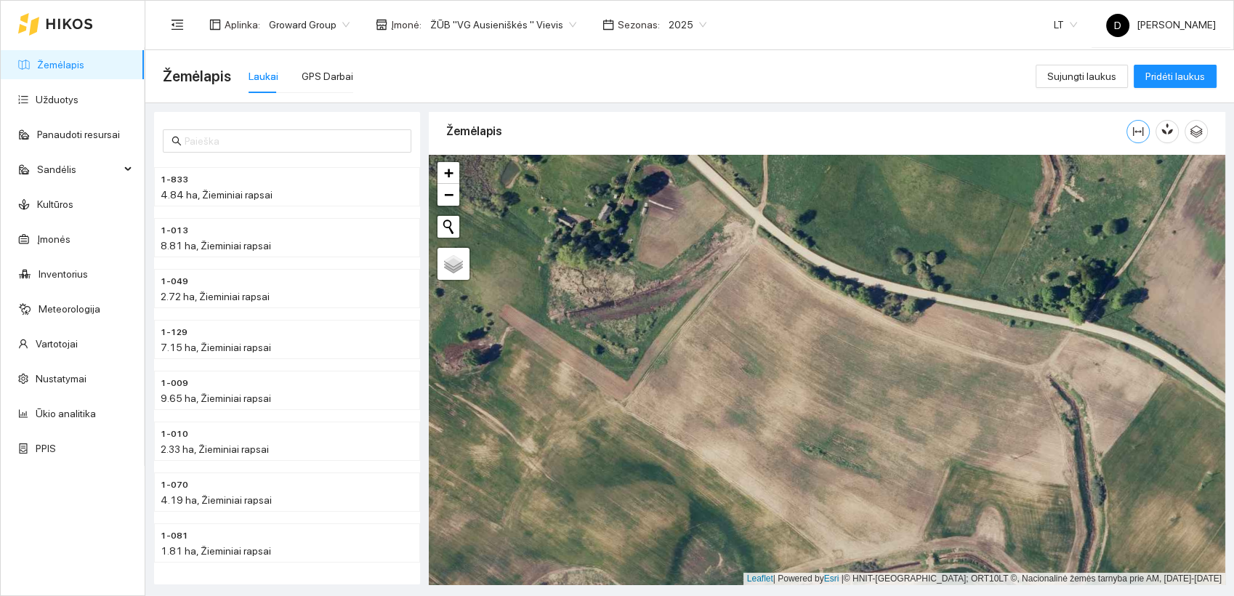
click at [1136, 126] on icon "column-width" at bounding box center [1138, 132] width 12 height 12
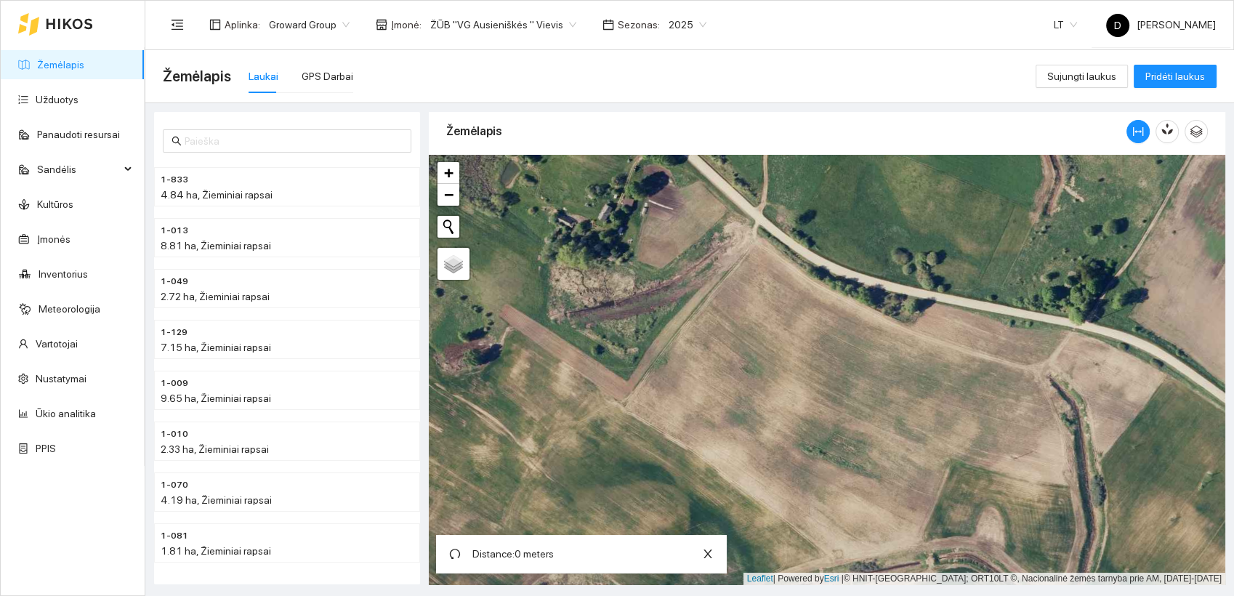
click at [767, 233] on div at bounding box center [827, 370] width 797 height 430
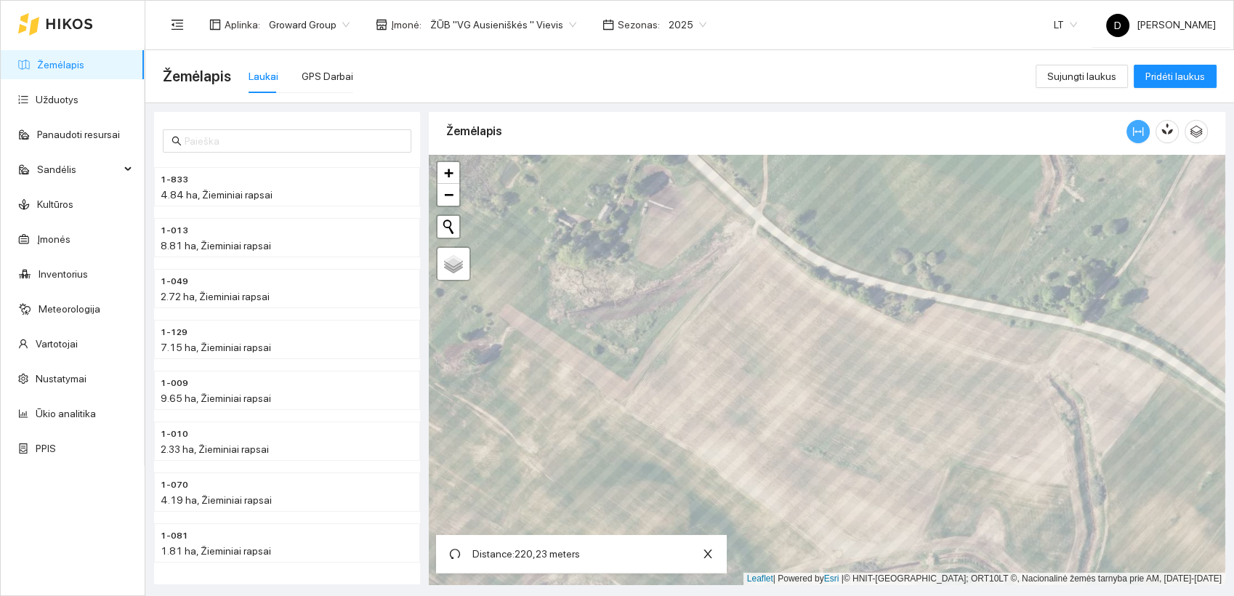
click at [1136, 126] on icon "column-width" at bounding box center [1138, 132] width 12 height 12
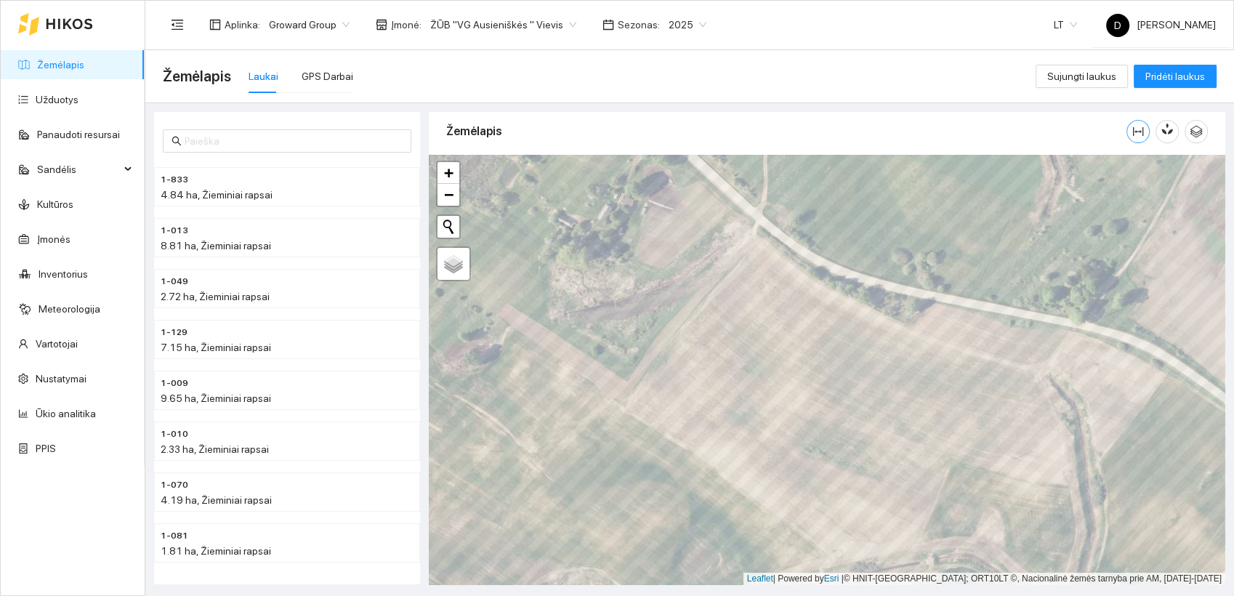
click at [1136, 126] on icon "column-width" at bounding box center [1138, 132] width 12 height 12
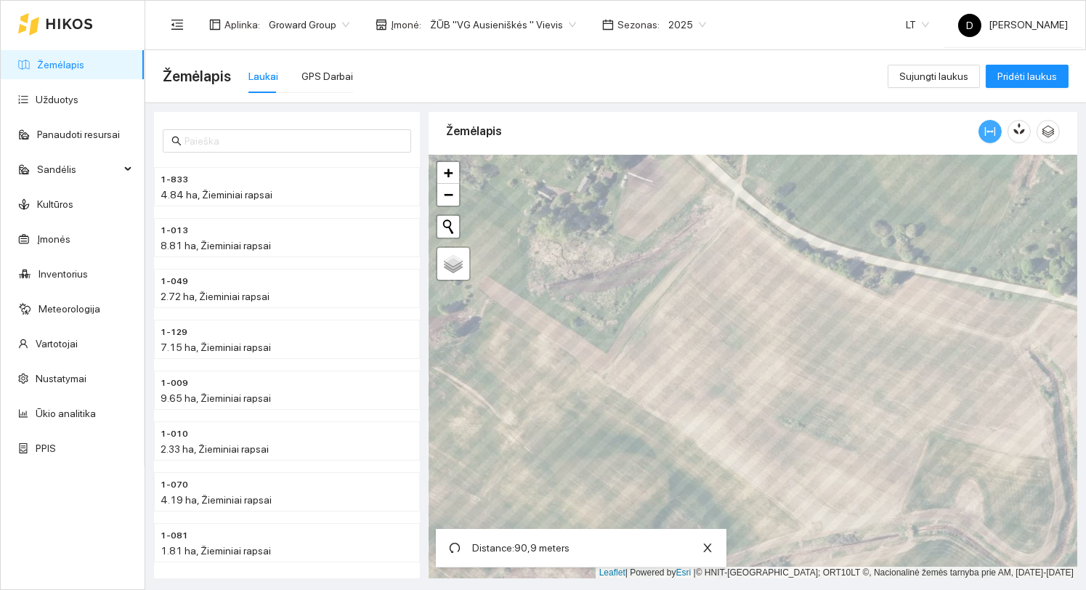
click at [987, 128] on icon "column-width" at bounding box center [991, 132] width 12 height 12
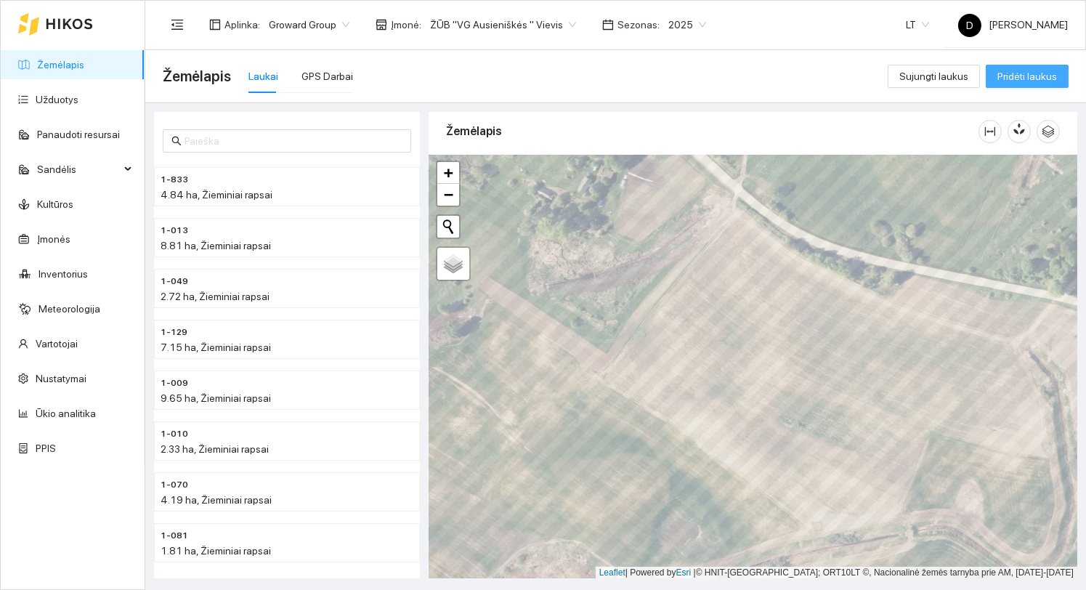
click at [1022, 76] on span "Pridėti laukus" at bounding box center [1028, 76] width 60 height 16
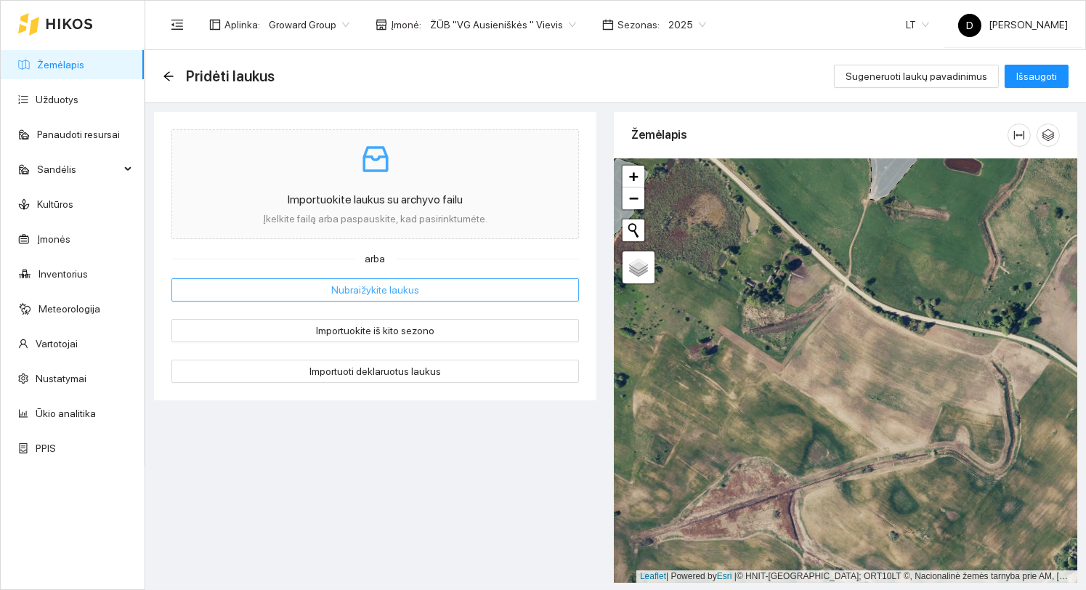
click at [362, 289] on span "Nubraižykite laukus" at bounding box center [375, 290] width 88 height 16
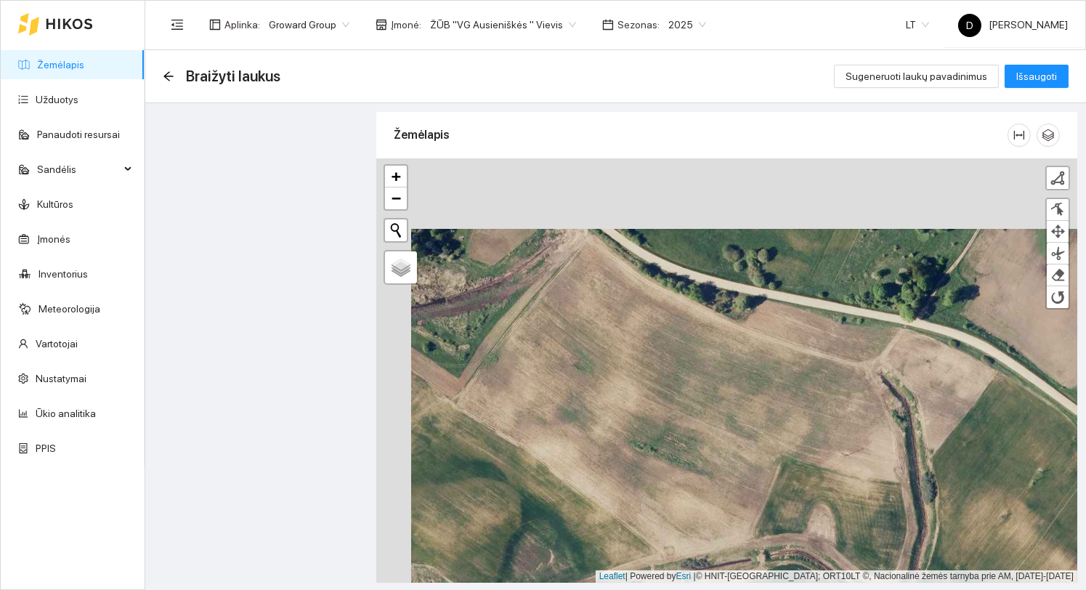
drag, startPoint x: 558, startPoint y: 171, endPoint x: 589, endPoint y: 237, distance: 73.1
click at [590, 238] on div at bounding box center [726, 370] width 701 height 424
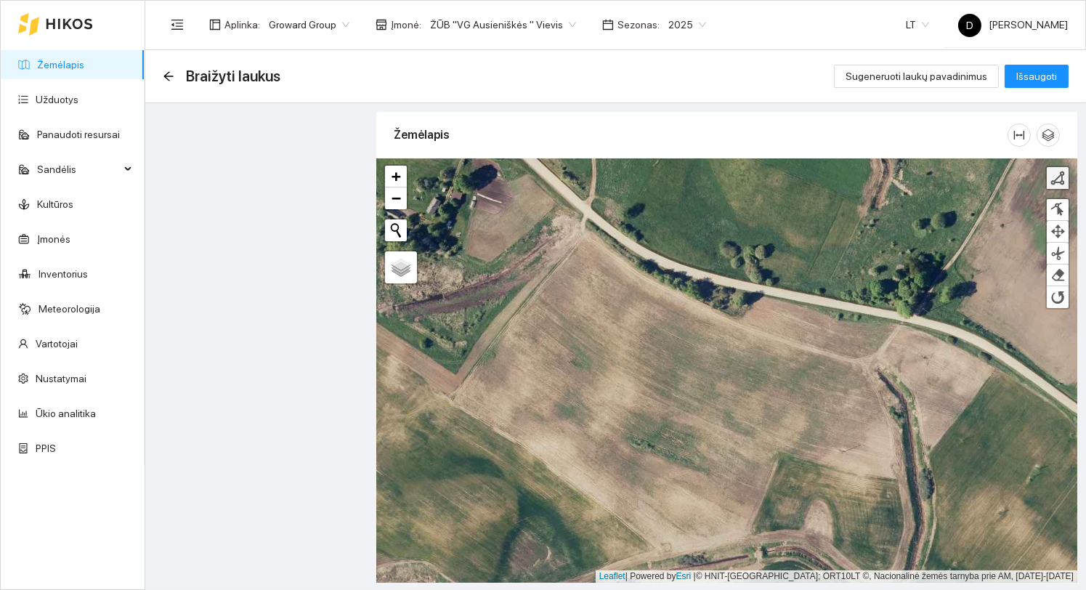
click at [1058, 176] on div at bounding box center [1058, 178] width 15 height 15
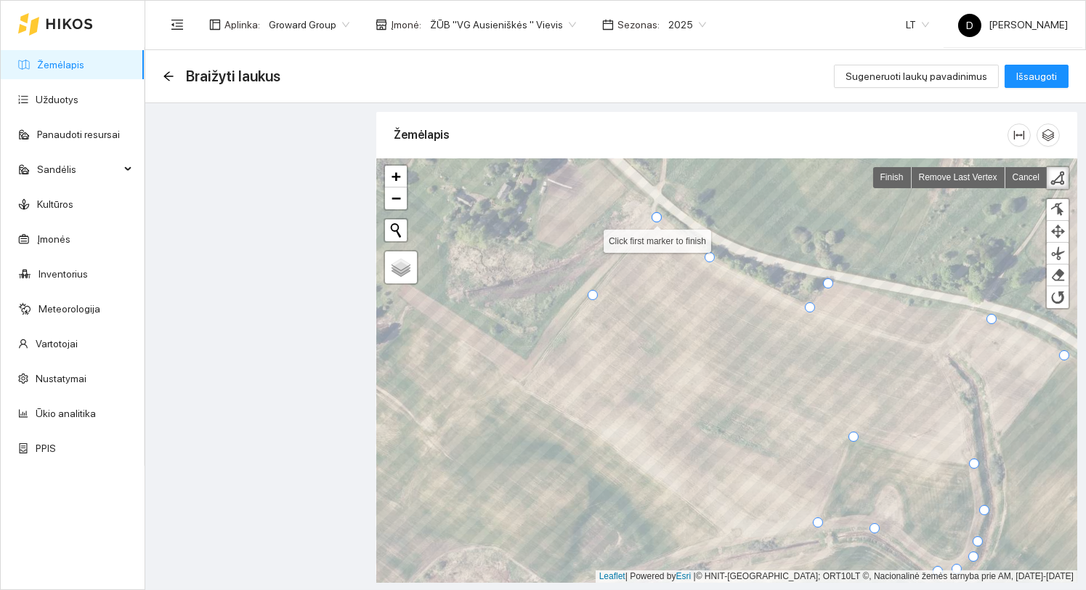
click at [658, 217] on div at bounding box center [657, 217] width 10 height 10
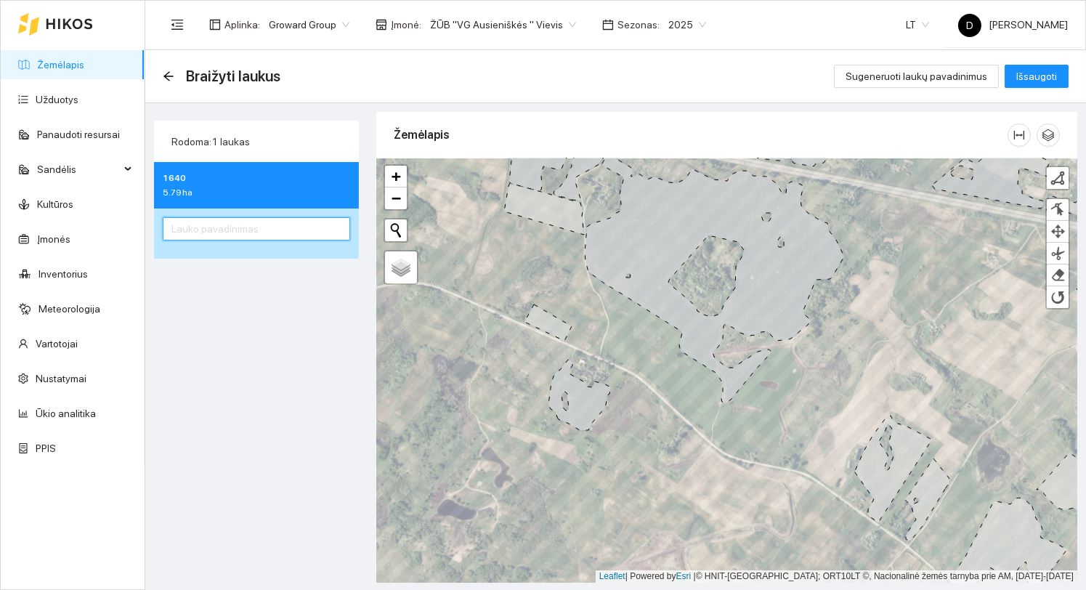
click at [281, 233] on input "text" at bounding box center [256, 228] width 187 height 23
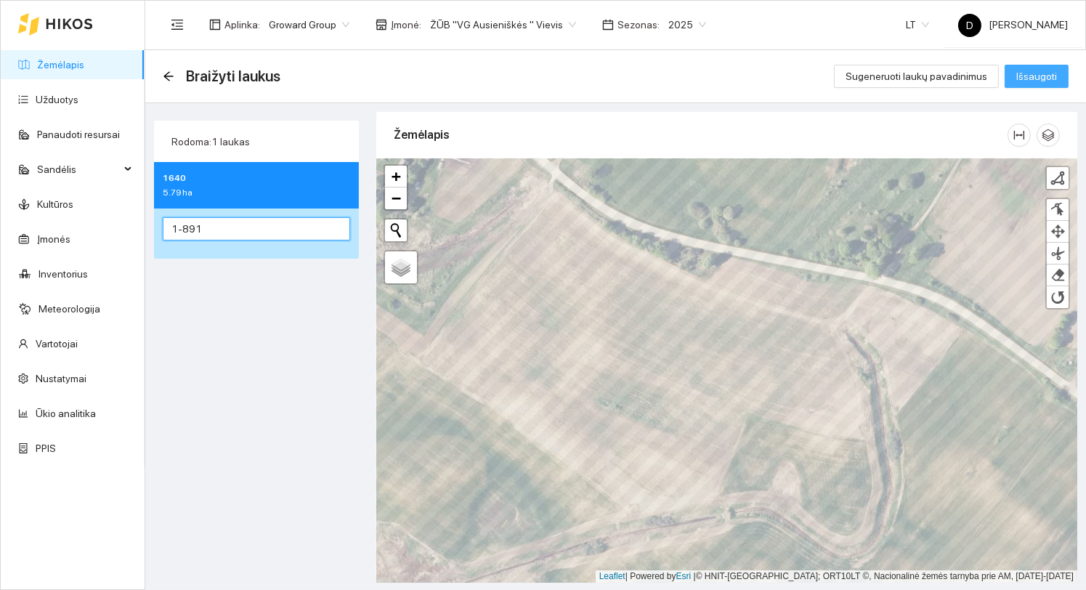
type input "1-891"
click at [1032, 70] on span "Išsaugoti" at bounding box center [1037, 76] width 41 height 16
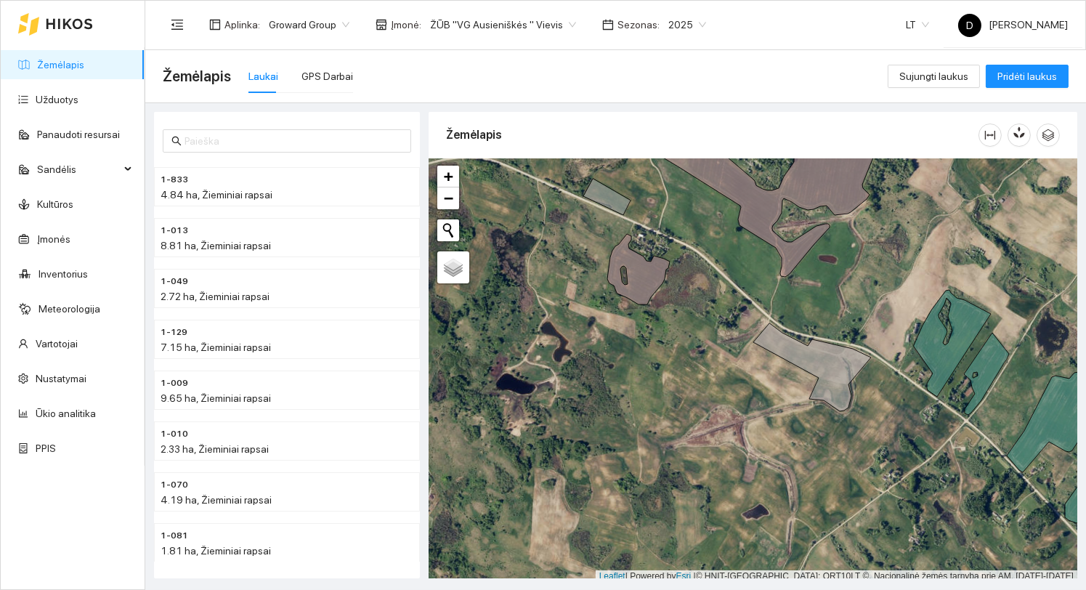
scroll to position [4, 0]
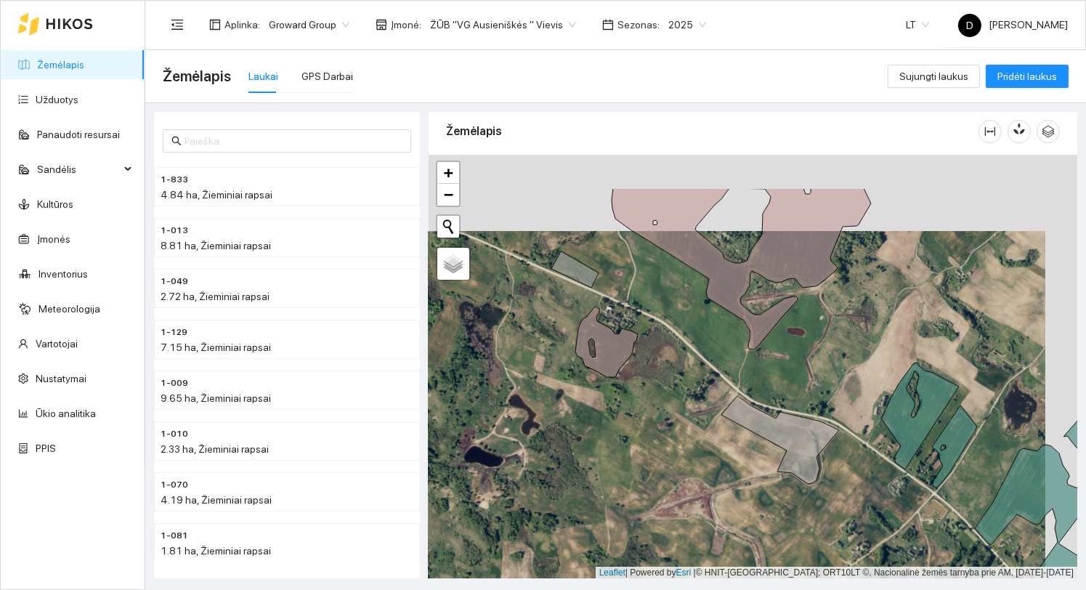
drag, startPoint x: 690, startPoint y: 312, endPoint x: 644, endPoint y: 435, distance: 131.1
click at [644, 435] on div at bounding box center [753, 367] width 649 height 424
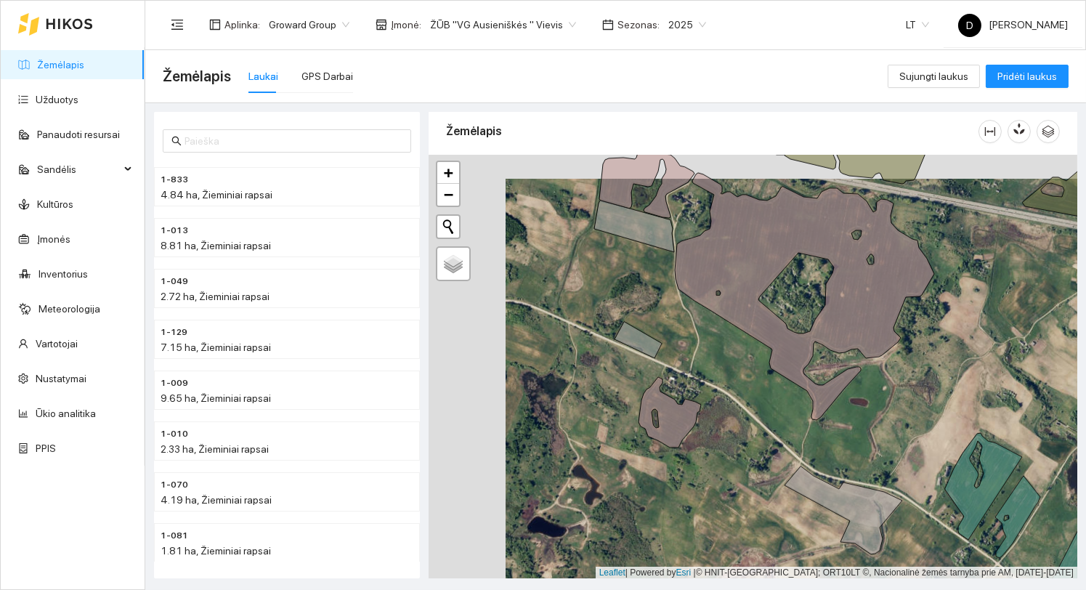
drag, startPoint x: 646, startPoint y: 434, endPoint x: 725, endPoint y: 458, distance: 82.1
click at [725, 458] on div at bounding box center [753, 367] width 649 height 424
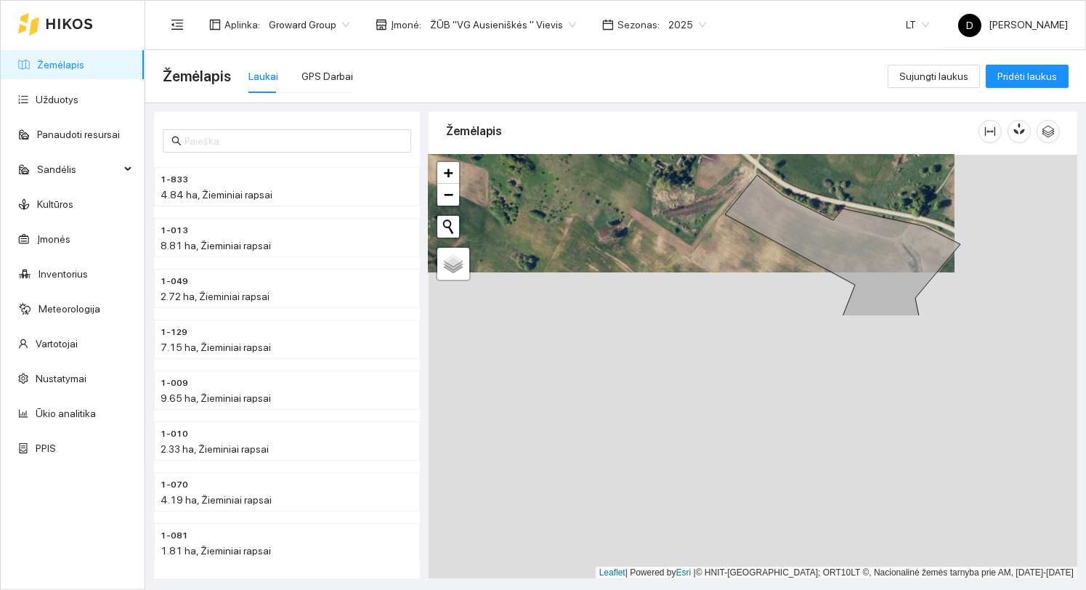
drag, startPoint x: 727, startPoint y: 477, endPoint x: 620, endPoint y: 204, distance: 292.7
click at [620, 204] on div at bounding box center [753, 367] width 649 height 424
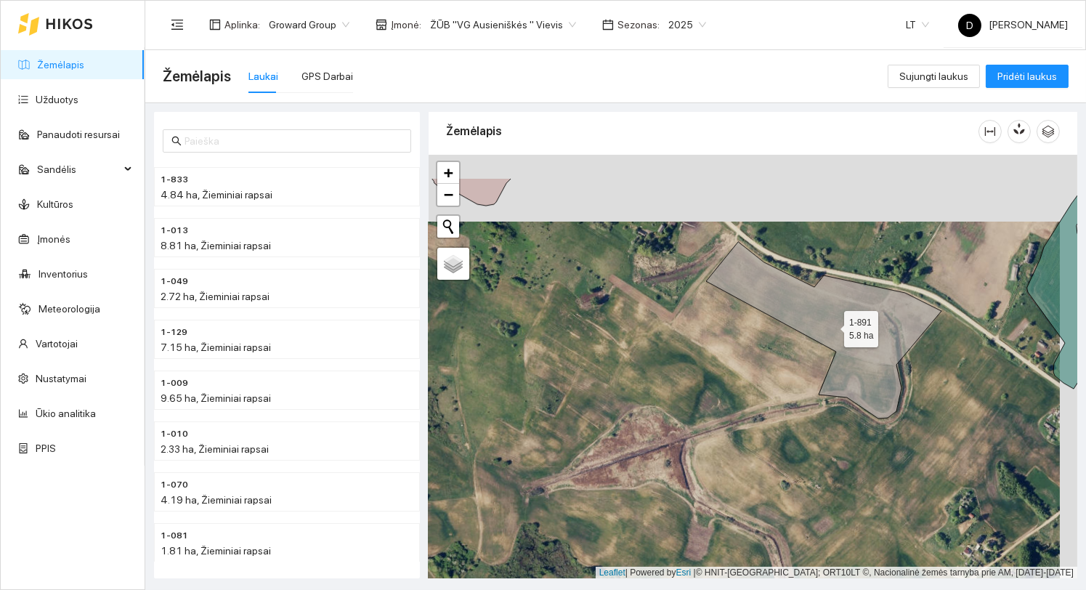
drag, startPoint x: 849, startPoint y: 256, endPoint x: 836, endPoint y: 333, distance: 78.1
click at [836, 333] on icon at bounding box center [823, 330] width 235 height 177
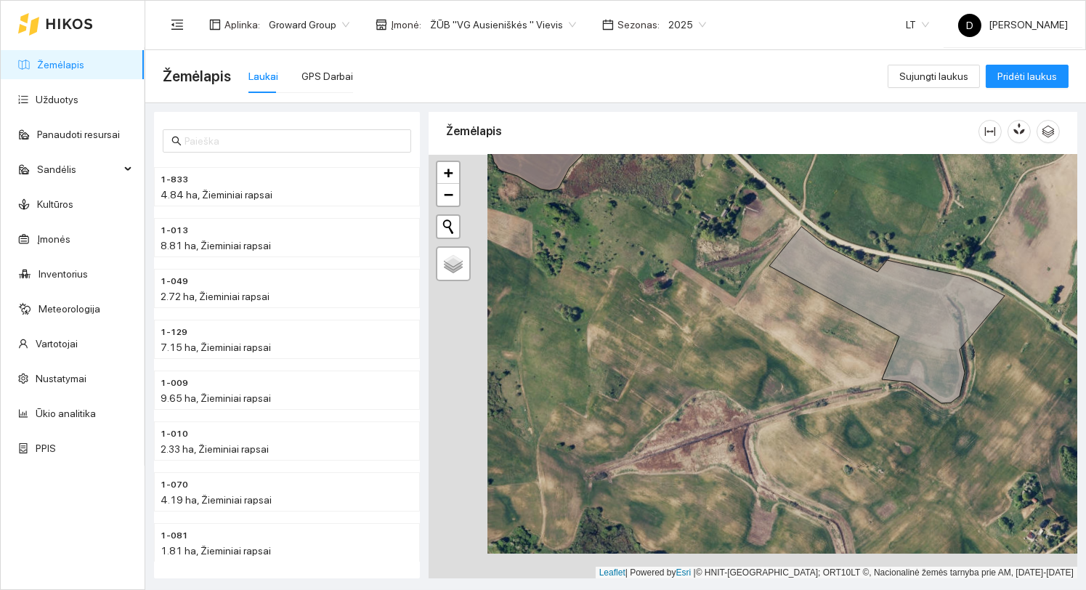
drag, startPoint x: 757, startPoint y: 383, endPoint x: 814, endPoint y: 358, distance: 62.8
click at [814, 358] on div at bounding box center [753, 367] width 649 height 424
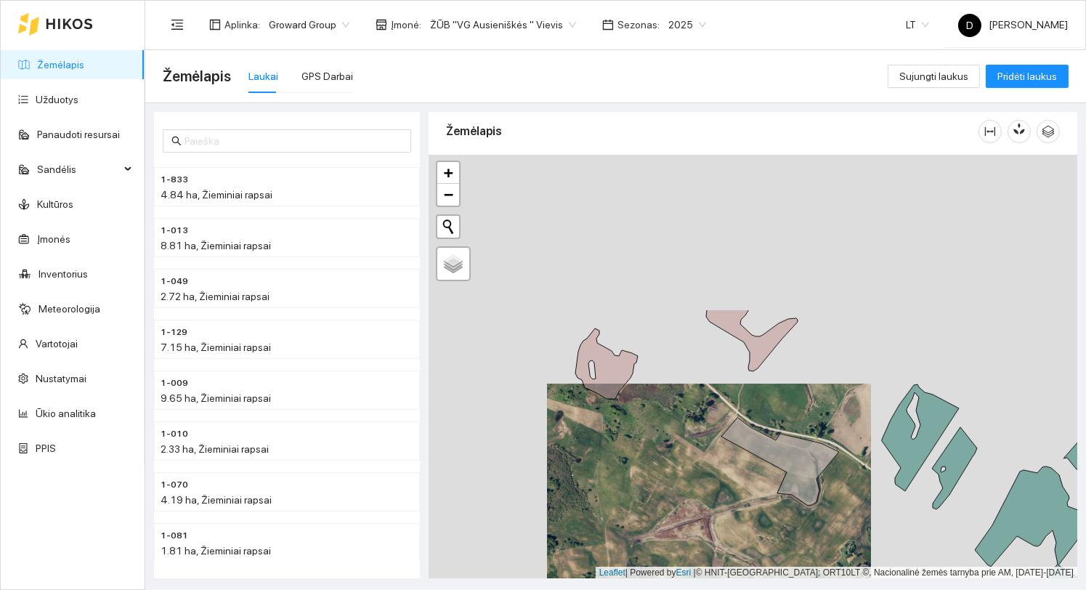
drag, startPoint x: 676, startPoint y: 272, endPoint x: 683, endPoint y: 467, distance: 194.9
click at [686, 469] on div at bounding box center [753, 367] width 649 height 424
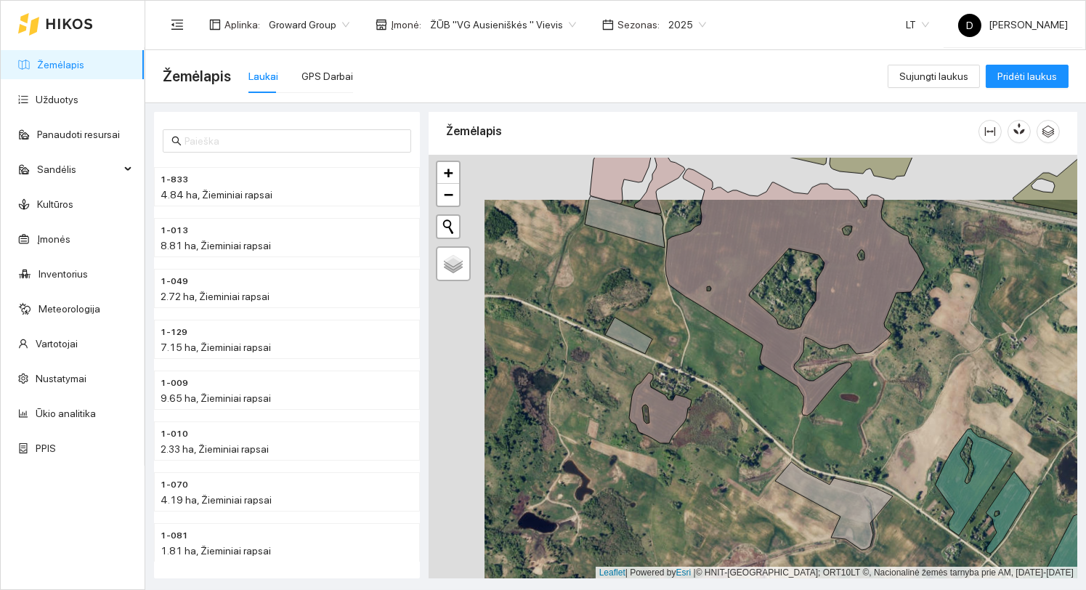
drag, startPoint x: 682, startPoint y: 402, endPoint x: 738, endPoint y: 447, distance: 71.8
click at [738, 447] on div at bounding box center [753, 367] width 649 height 424
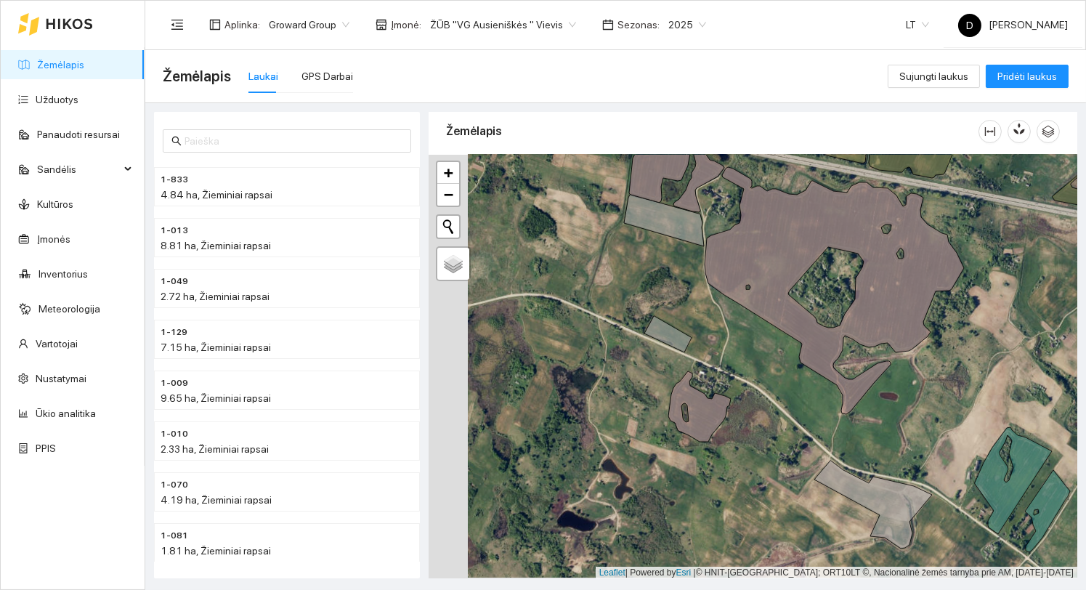
drag, startPoint x: 700, startPoint y: 470, endPoint x: 738, endPoint y: 468, distance: 38.6
click at [738, 468] on div at bounding box center [753, 367] width 649 height 424
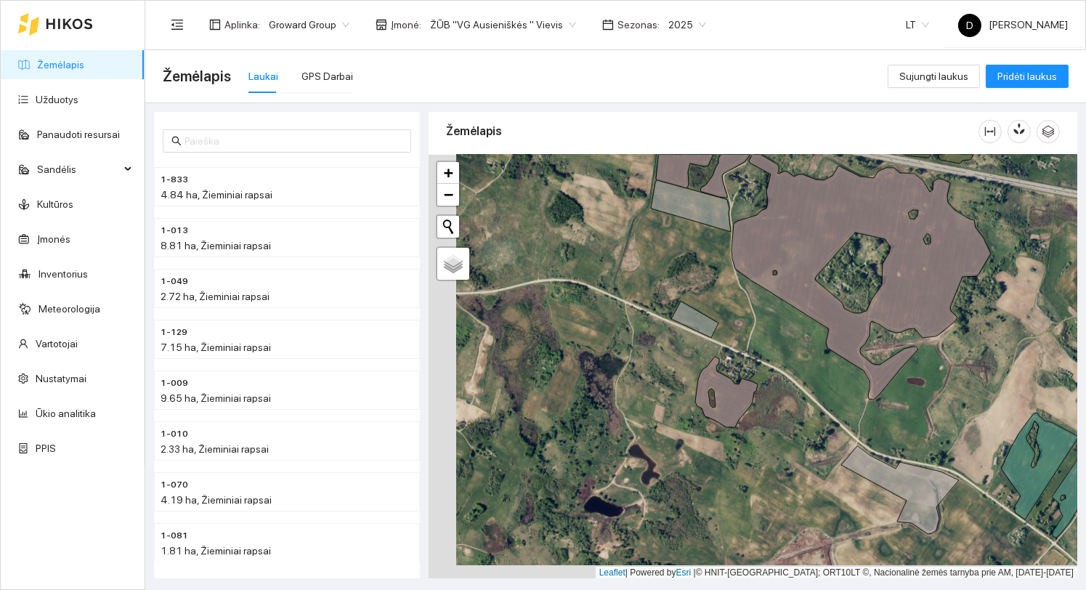
drag, startPoint x: 724, startPoint y: 454, endPoint x: 751, endPoint y: 441, distance: 30.6
click at [751, 441] on div at bounding box center [753, 367] width 649 height 424
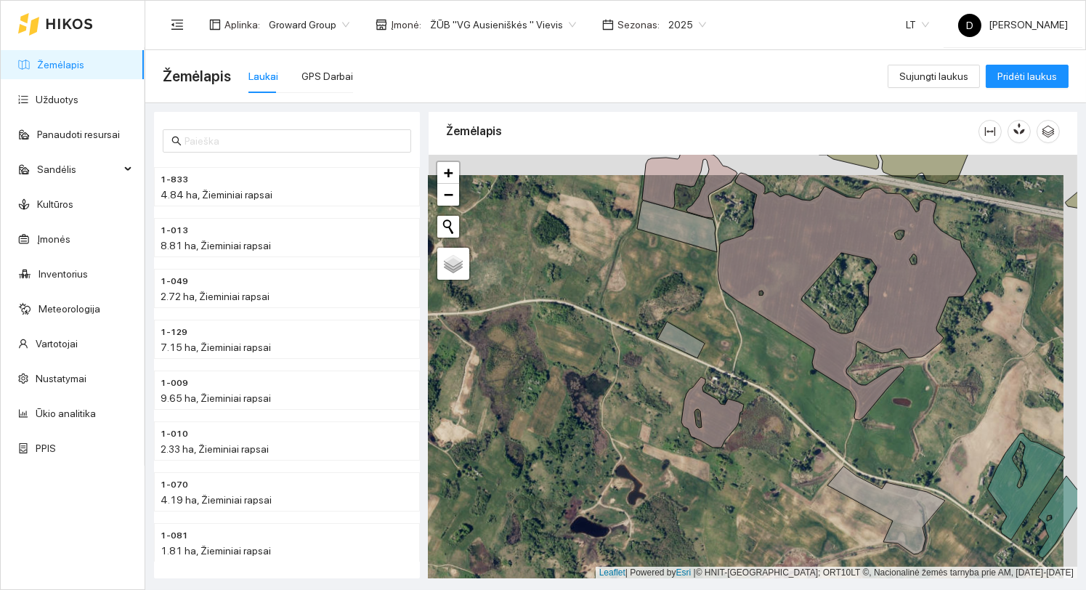
drag, startPoint x: 607, startPoint y: 398, endPoint x: 593, endPoint y: 418, distance: 24.0
click at [593, 418] on div at bounding box center [753, 367] width 649 height 424
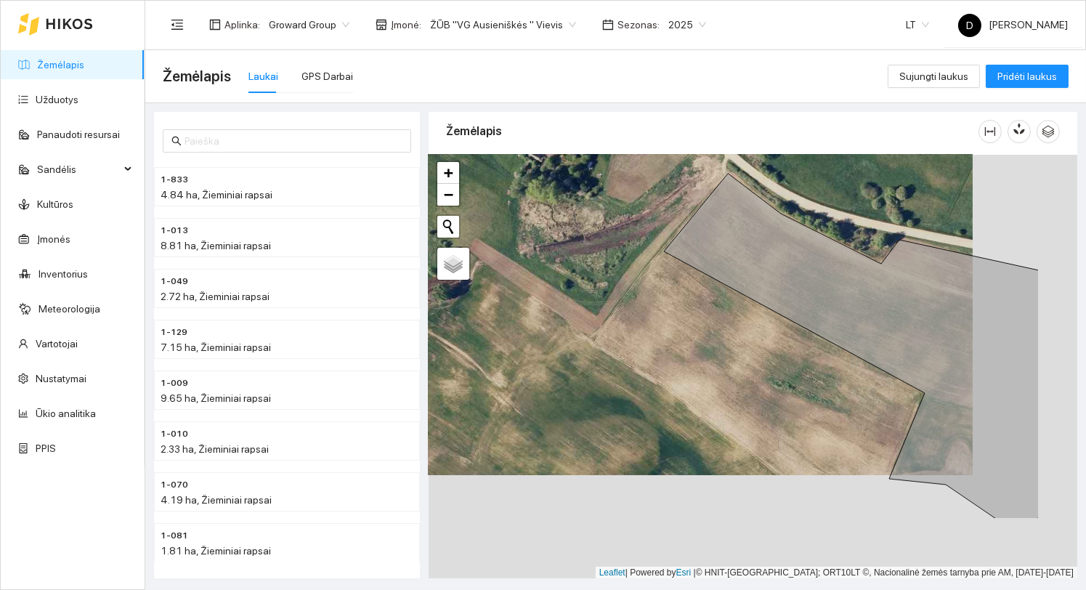
drag, startPoint x: 826, startPoint y: 420, endPoint x: 721, endPoint y: 316, distance: 147.5
click at [721, 316] on div at bounding box center [753, 367] width 649 height 424
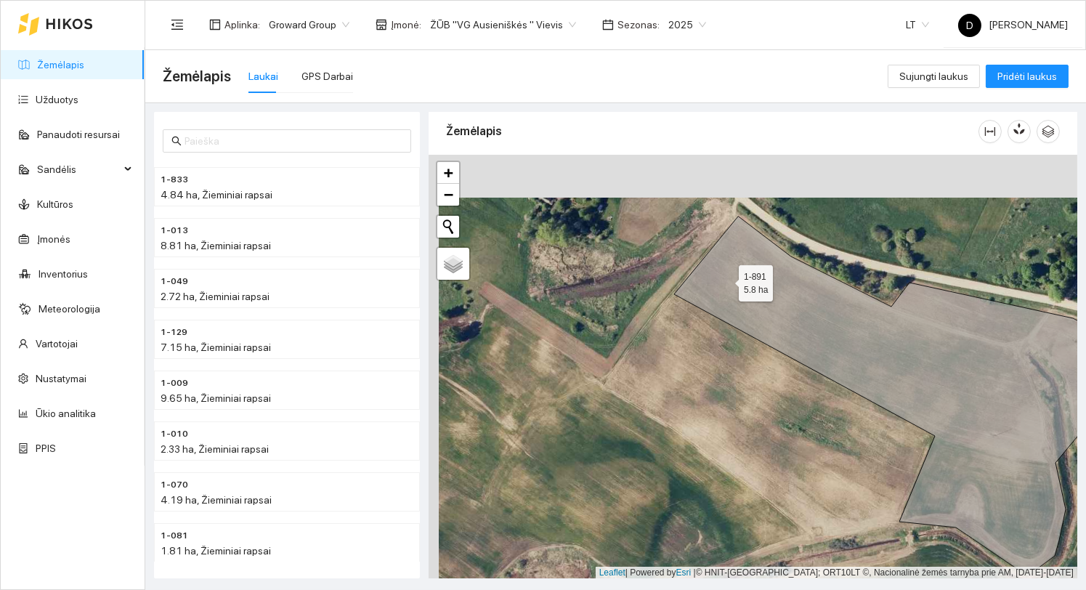
drag, startPoint x: 716, startPoint y: 234, endPoint x: 729, endPoint y: 291, distance: 58.2
click at [729, 291] on icon at bounding box center [910, 394] width 472 height 354
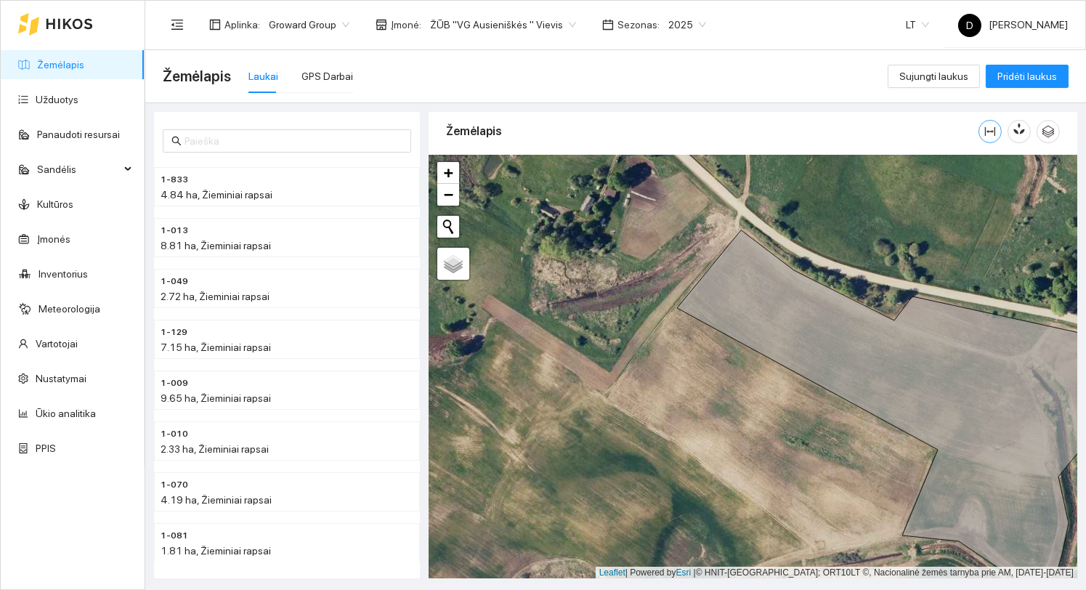
click at [986, 129] on icon "column-width" at bounding box center [991, 132] width 12 height 12
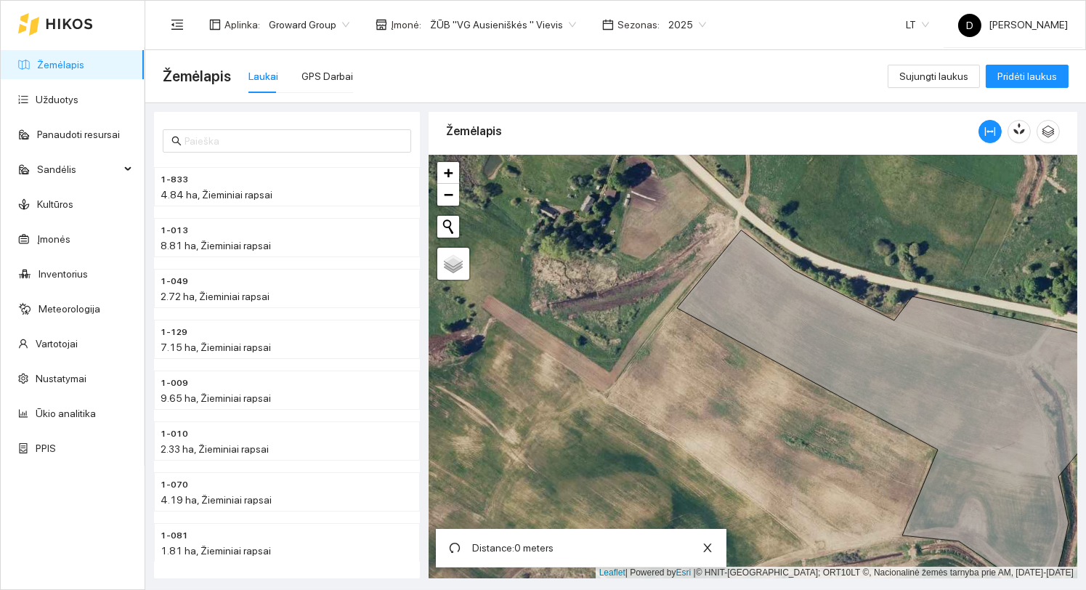
click at [751, 219] on div at bounding box center [753, 367] width 649 height 424
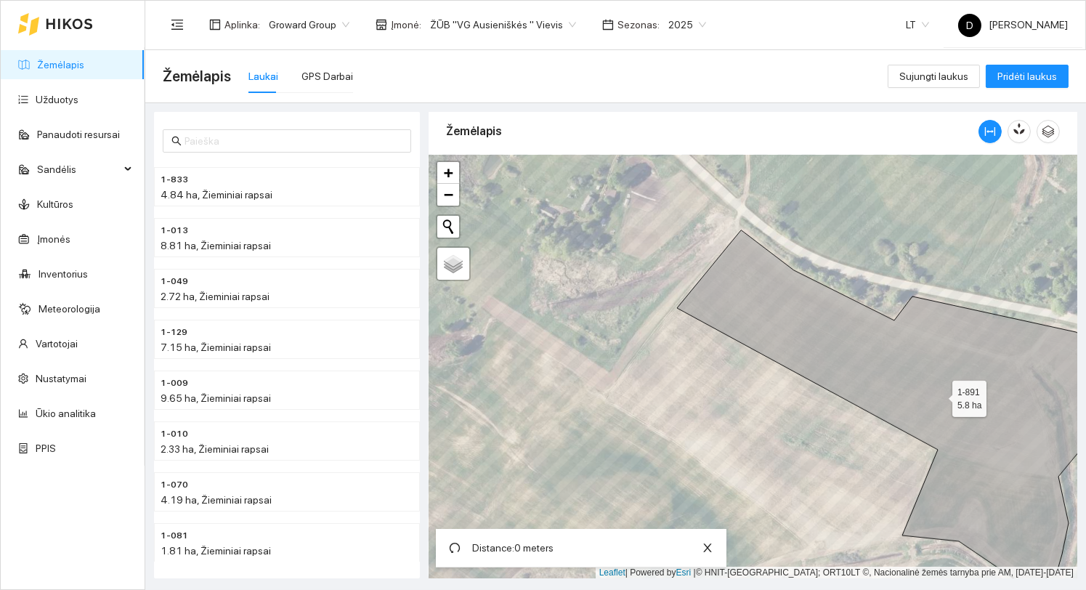
click at [679, 307] on icon at bounding box center [910, 407] width 467 height 354
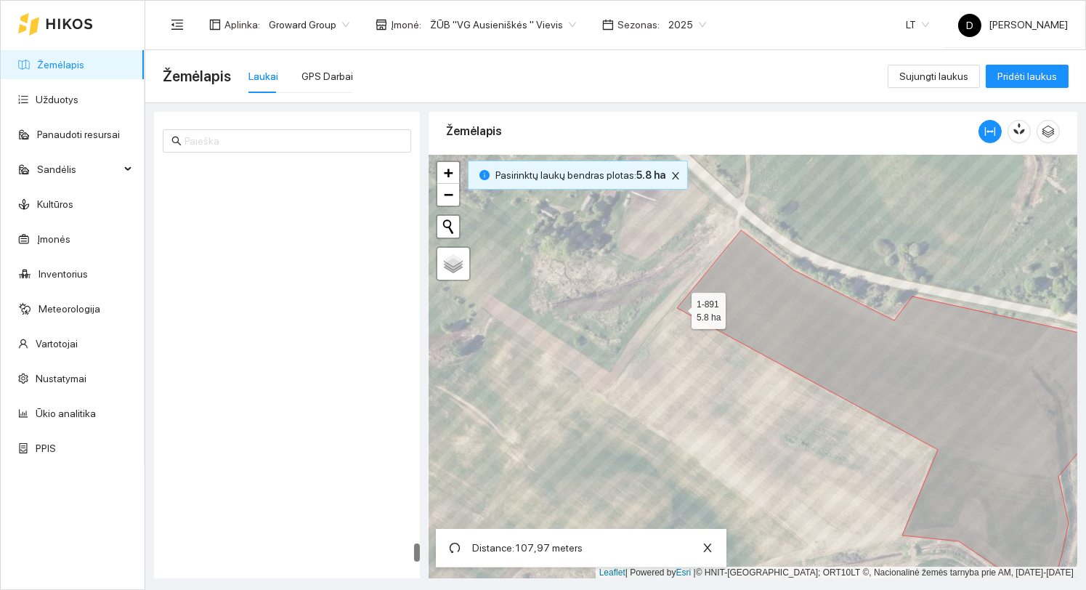
scroll to position [8326, 0]
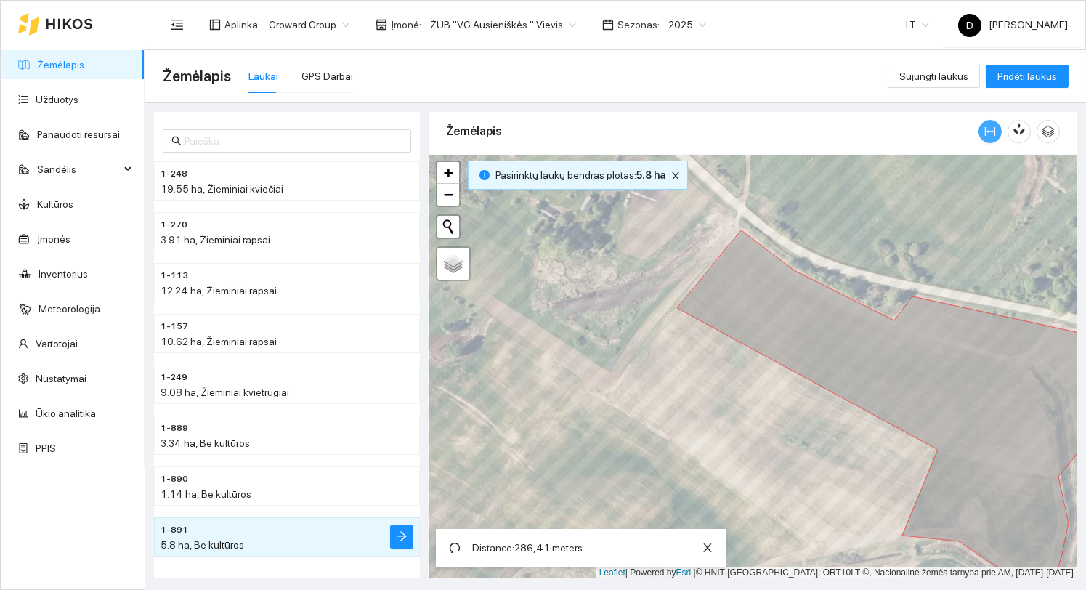
click at [987, 135] on icon "column-width" at bounding box center [991, 132] width 12 height 12
